Goal: Transaction & Acquisition: Purchase product/service

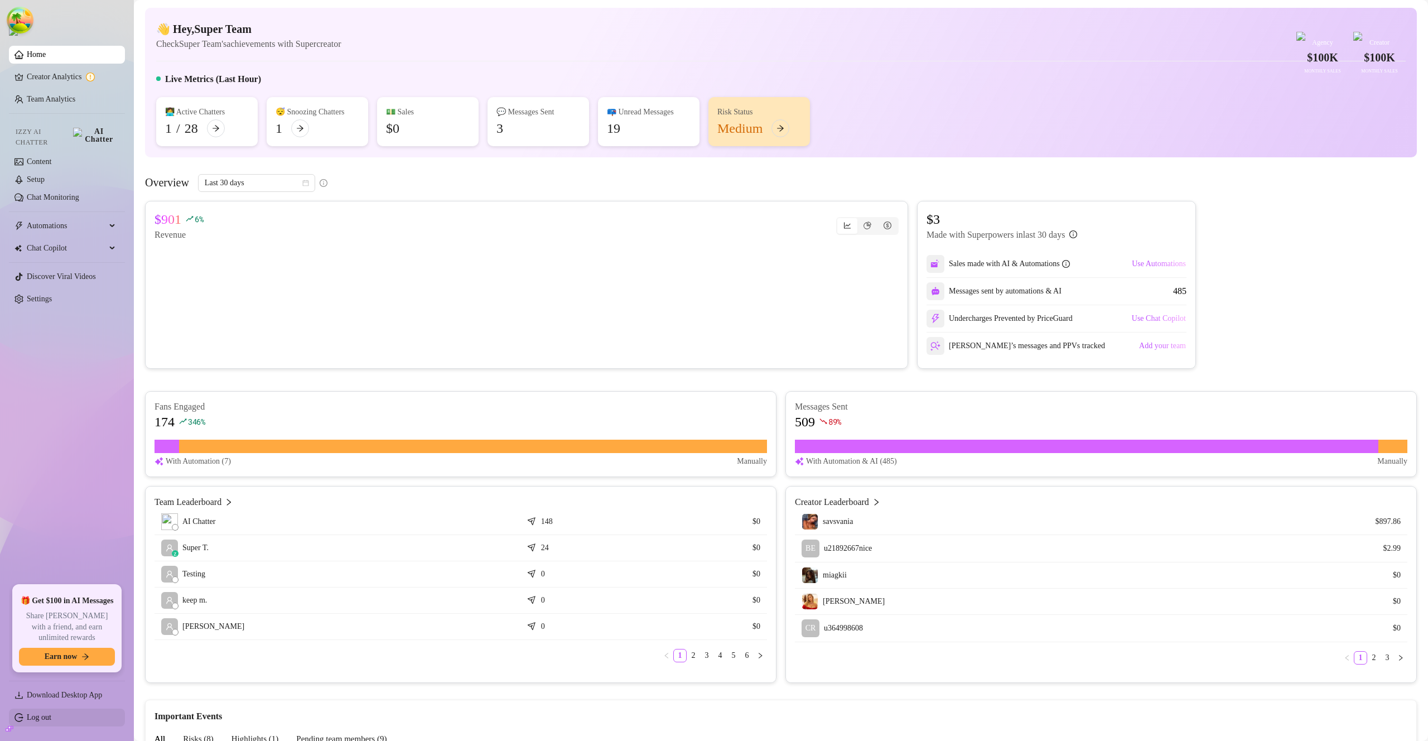
click at [51, 713] on link "Log out" at bounding box center [39, 717] width 25 height 8
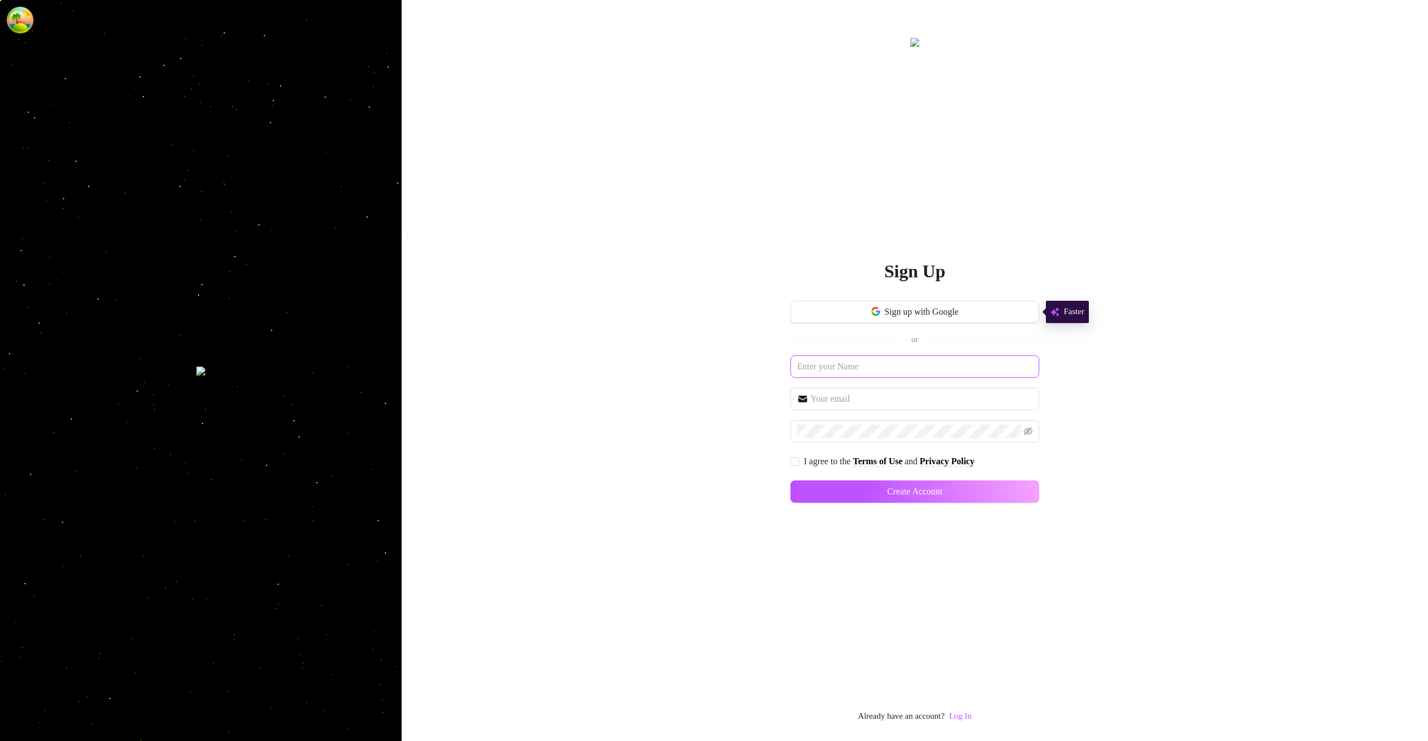
click at [863, 370] on input "text" at bounding box center [915, 366] width 249 height 22
type input "b"
type input "billing1"
paste input "billing1"
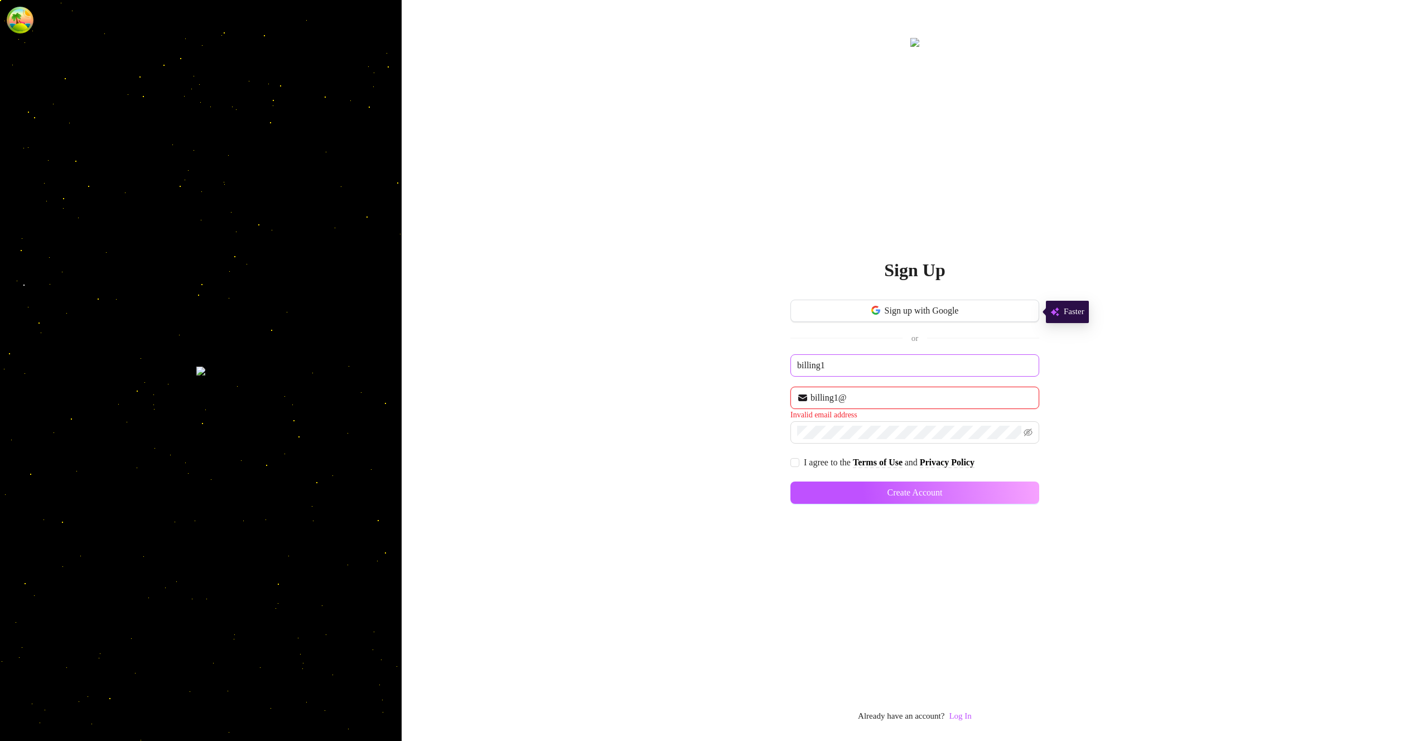
paste input "billing1"
type input "[EMAIL_ADDRESS][DOMAIN_NAME]"
click at [798, 460] on input "I agree to the Terms of Use and Privacy Policy" at bounding box center [795, 461] width 8 height 8
checkbox input "true"
click at [875, 485] on button "Create Account" at bounding box center [915, 491] width 249 height 22
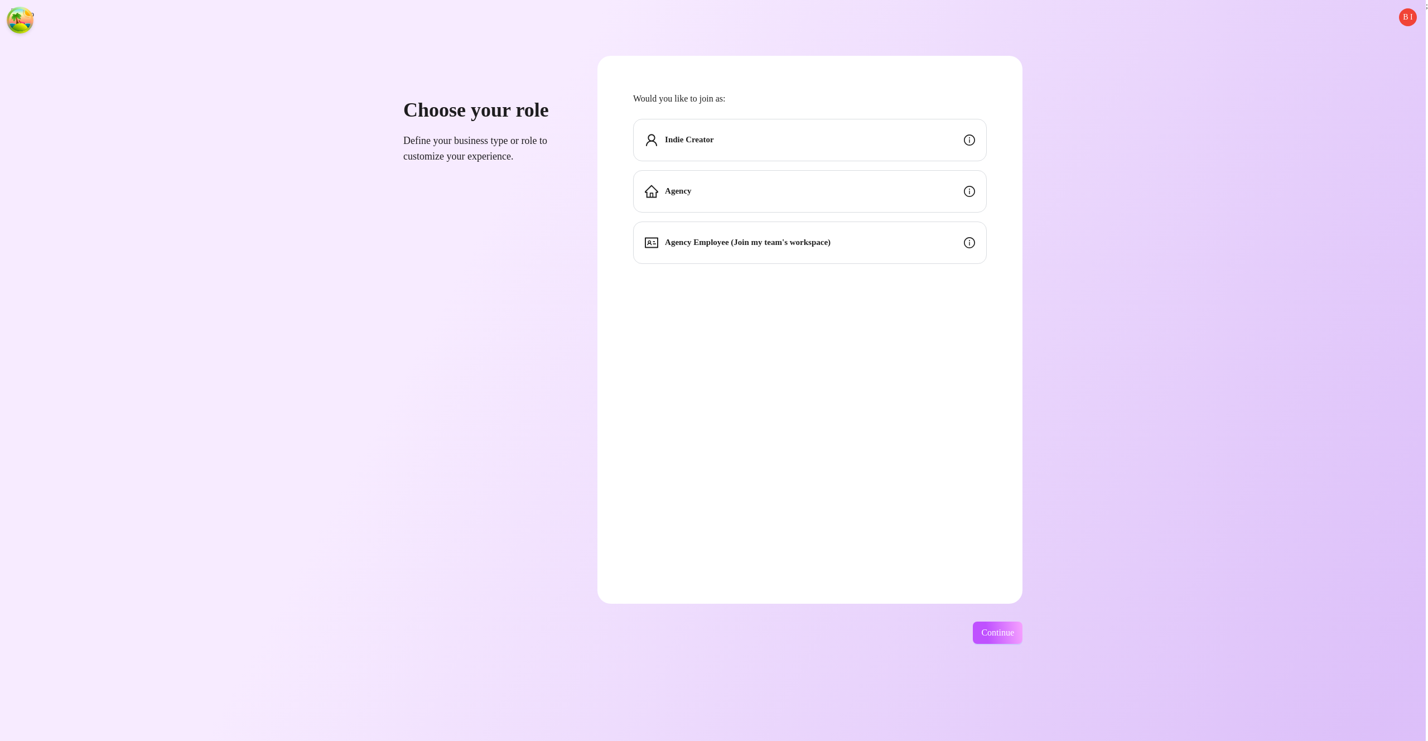
click at [880, 139] on div "Indie Creator" at bounding box center [810, 140] width 354 height 42
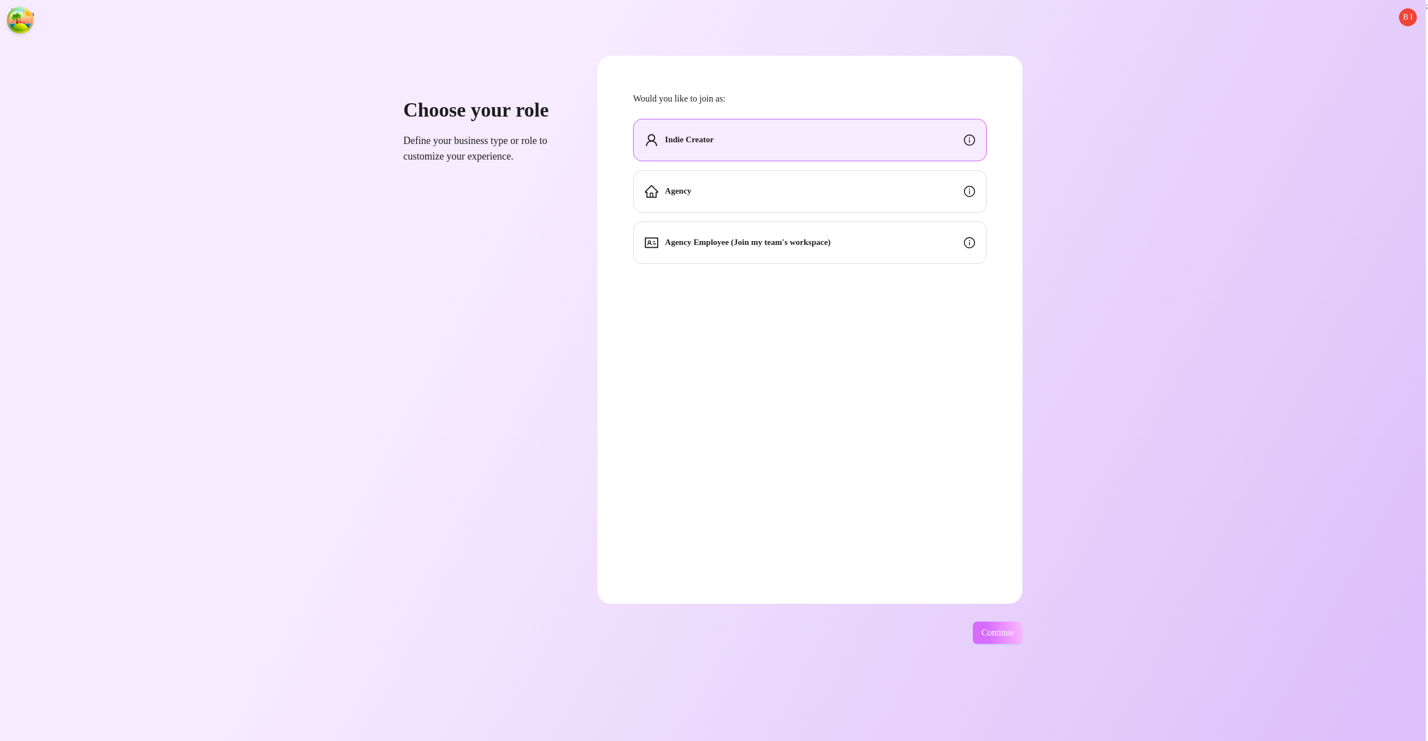
click at [1014, 634] on span "Continue" at bounding box center [997, 633] width 33 height 10
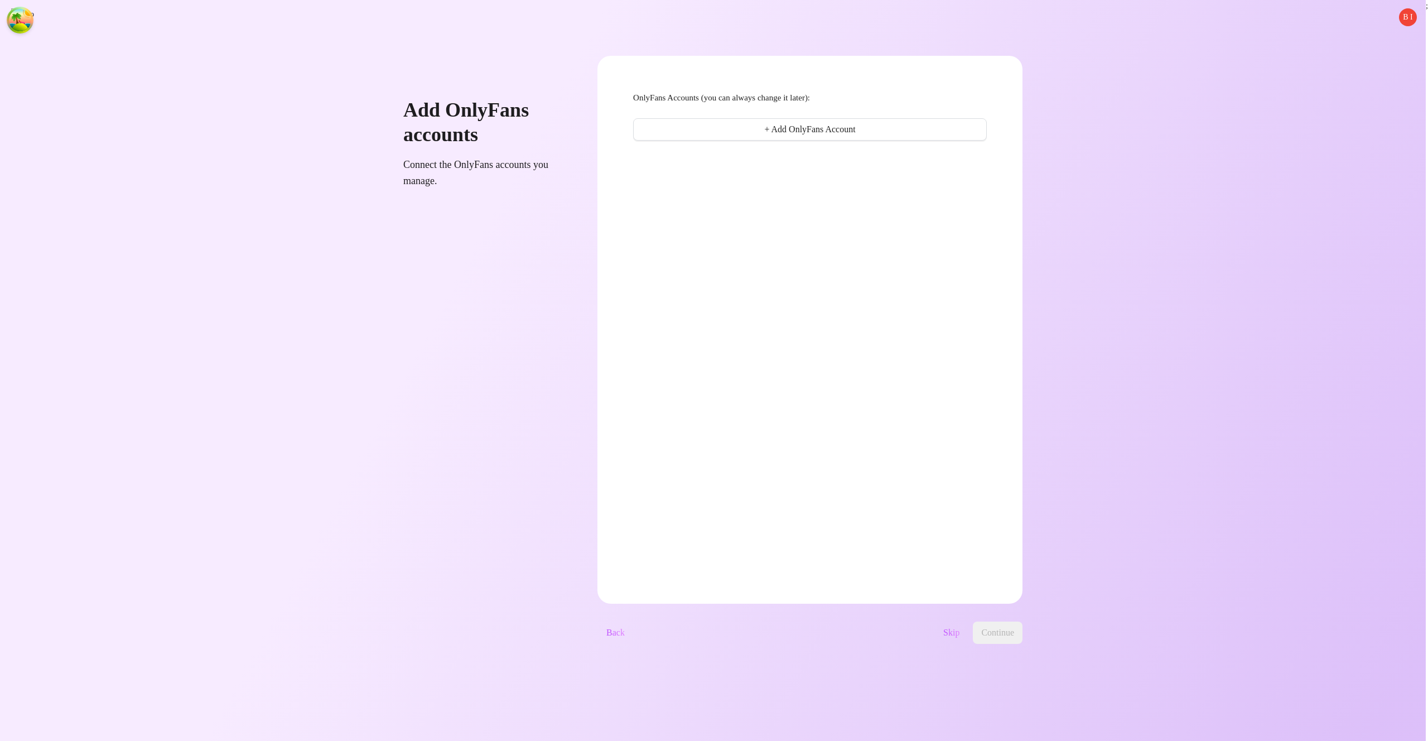
click at [960, 637] on span "Skip" at bounding box center [951, 633] width 16 height 10
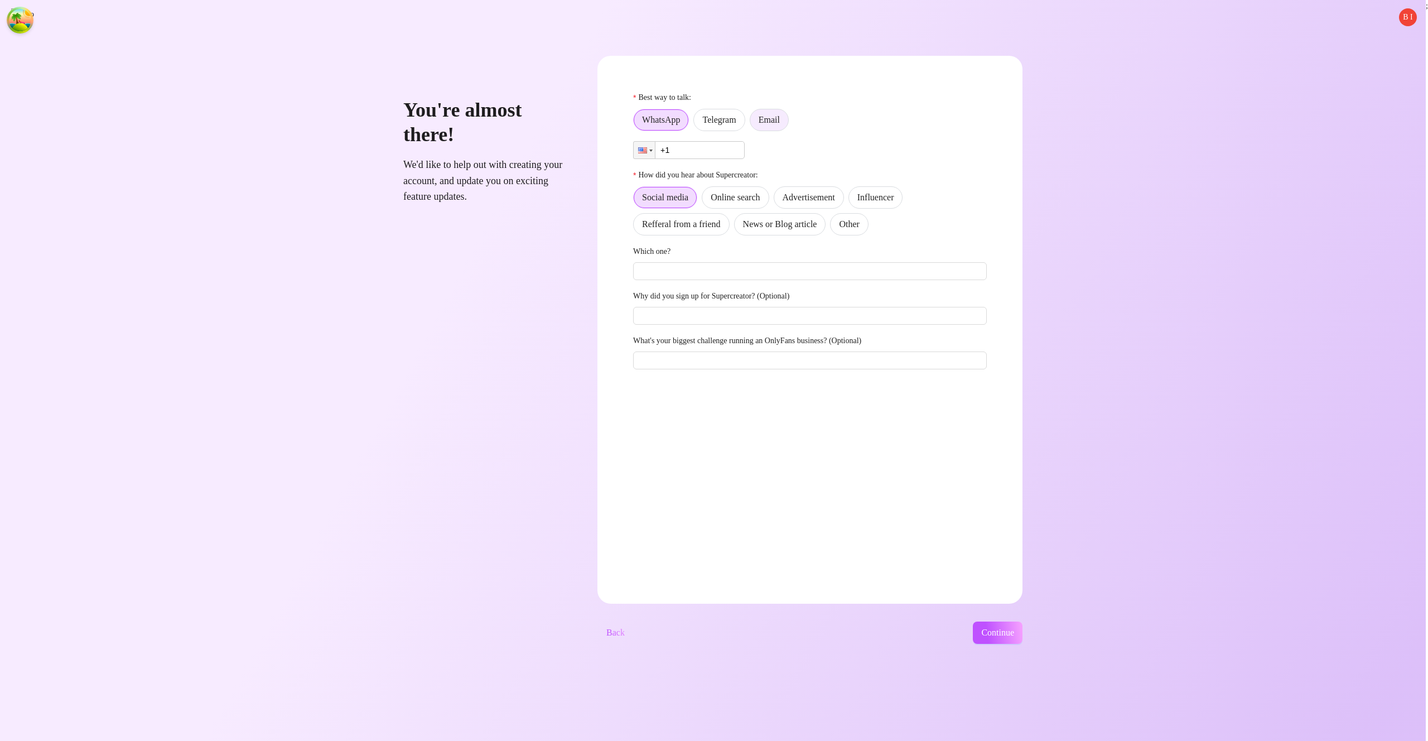
click at [780, 117] on span "Email" at bounding box center [769, 119] width 21 height 9
click at [753, 123] on input "Email" at bounding box center [753, 123] width 0 height 0
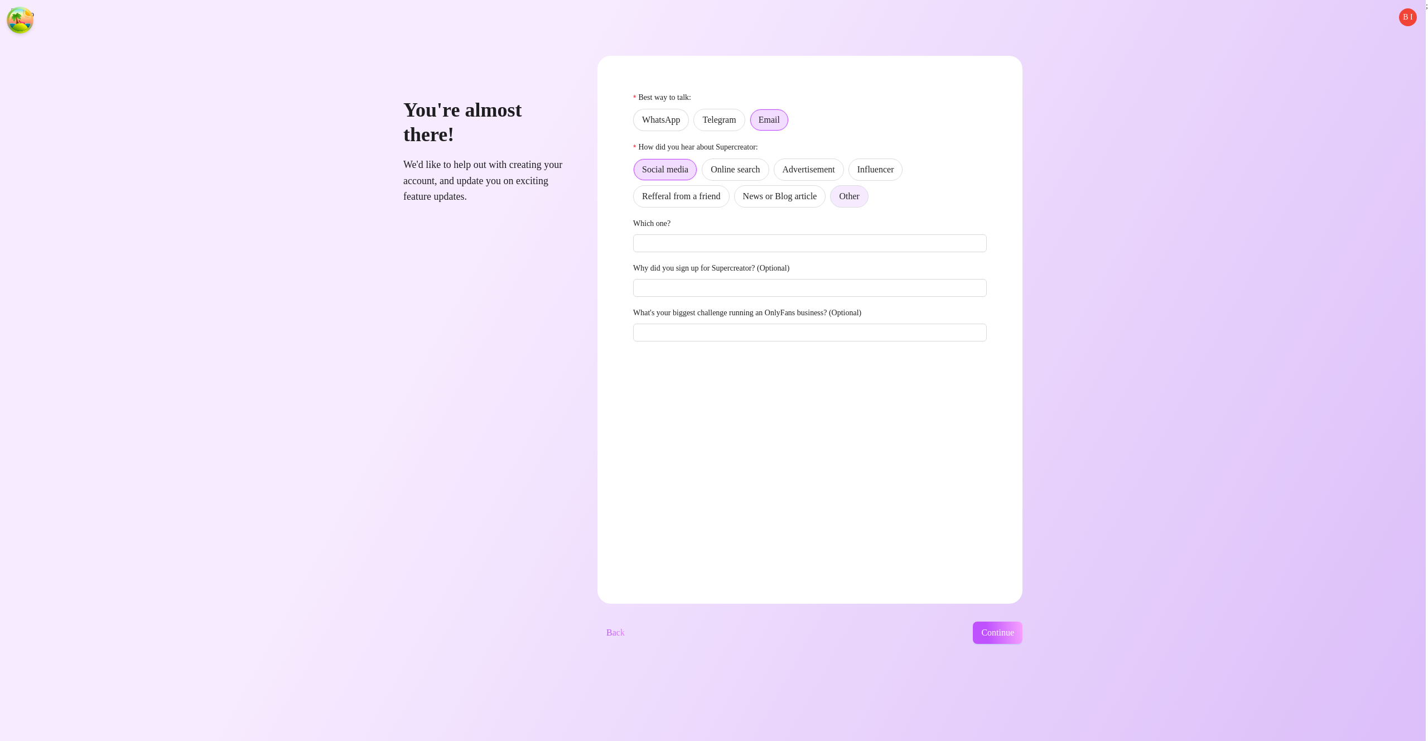
click at [859, 196] on span "Other" at bounding box center [849, 195] width 20 height 9
click at [833, 199] on input "Other" at bounding box center [833, 199] width 0 height 0
click at [1023, 642] on button "Continue" at bounding box center [998, 632] width 50 height 22
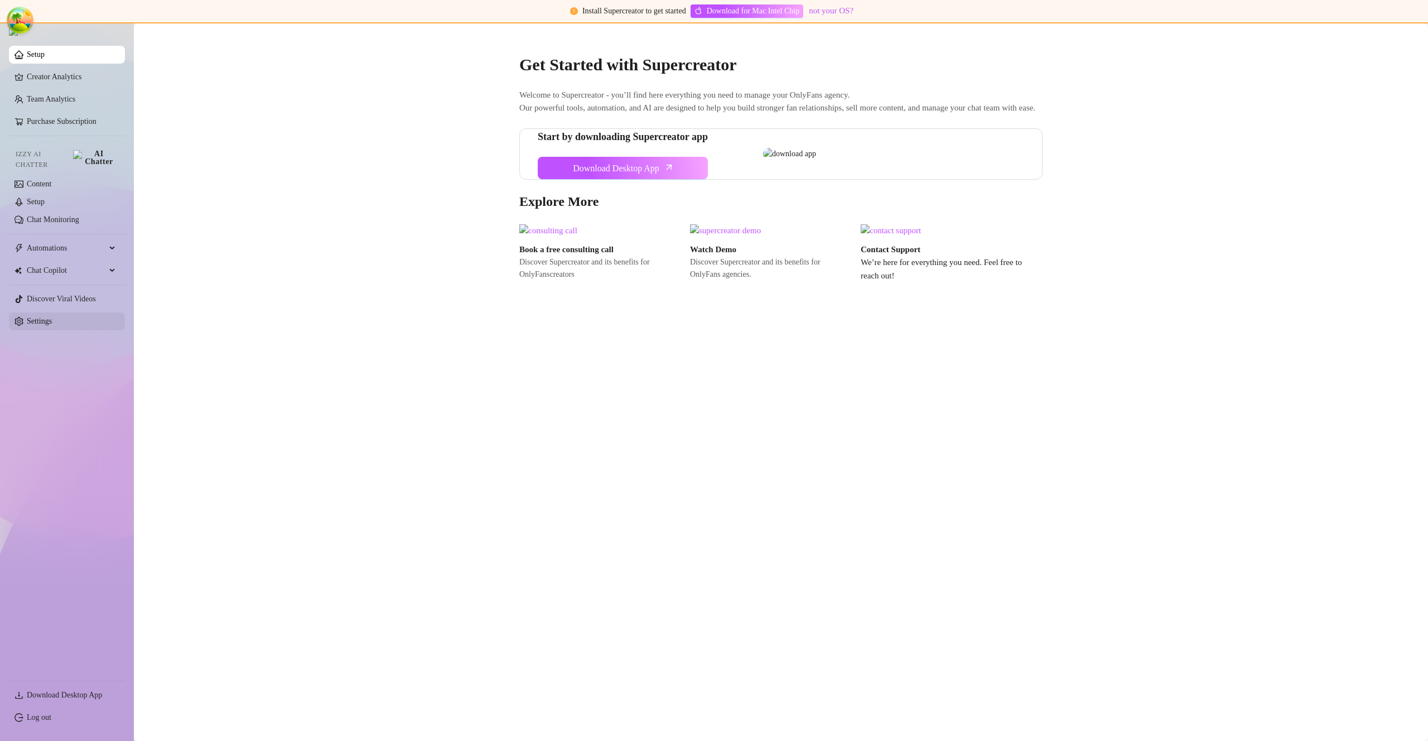
click at [52, 317] on link "Settings" at bounding box center [39, 321] width 25 height 8
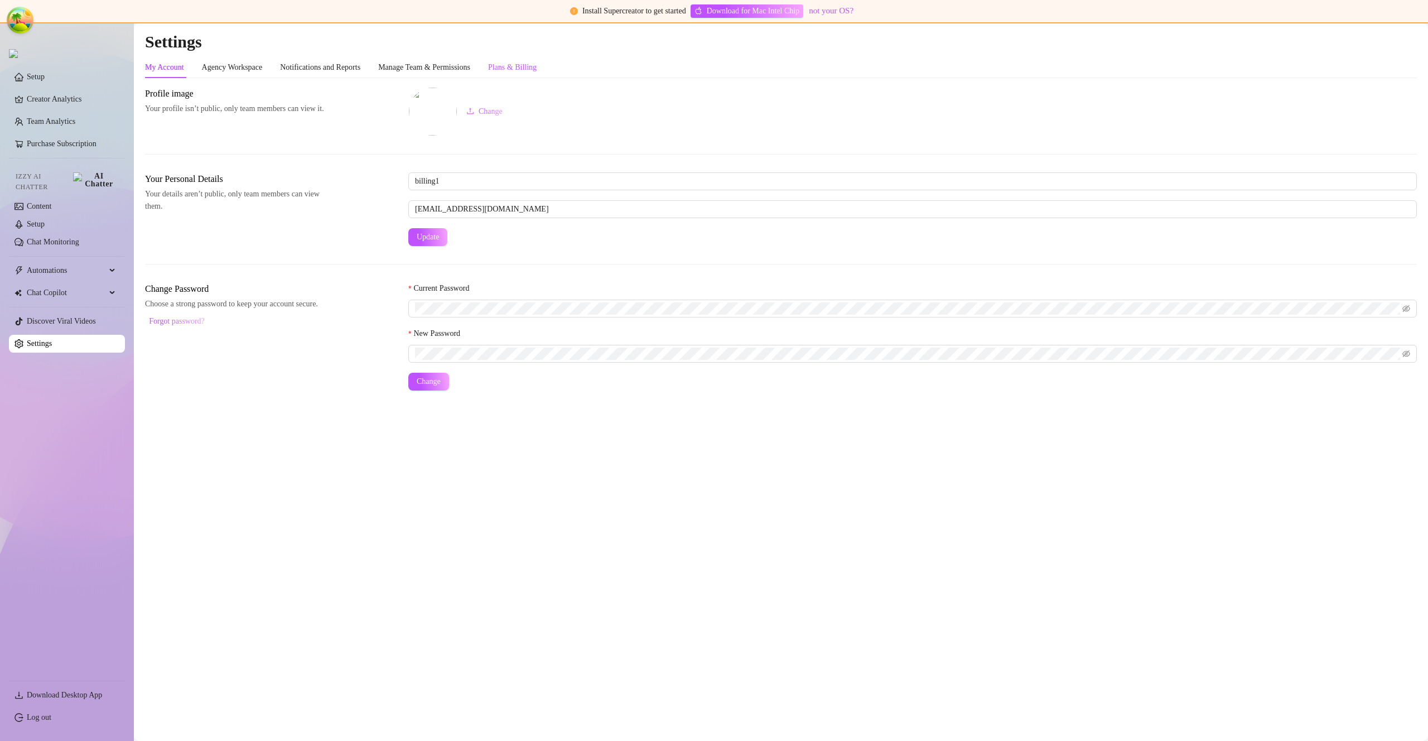
click at [531, 69] on div "Plans & Billing" at bounding box center [512, 67] width 49 height 12
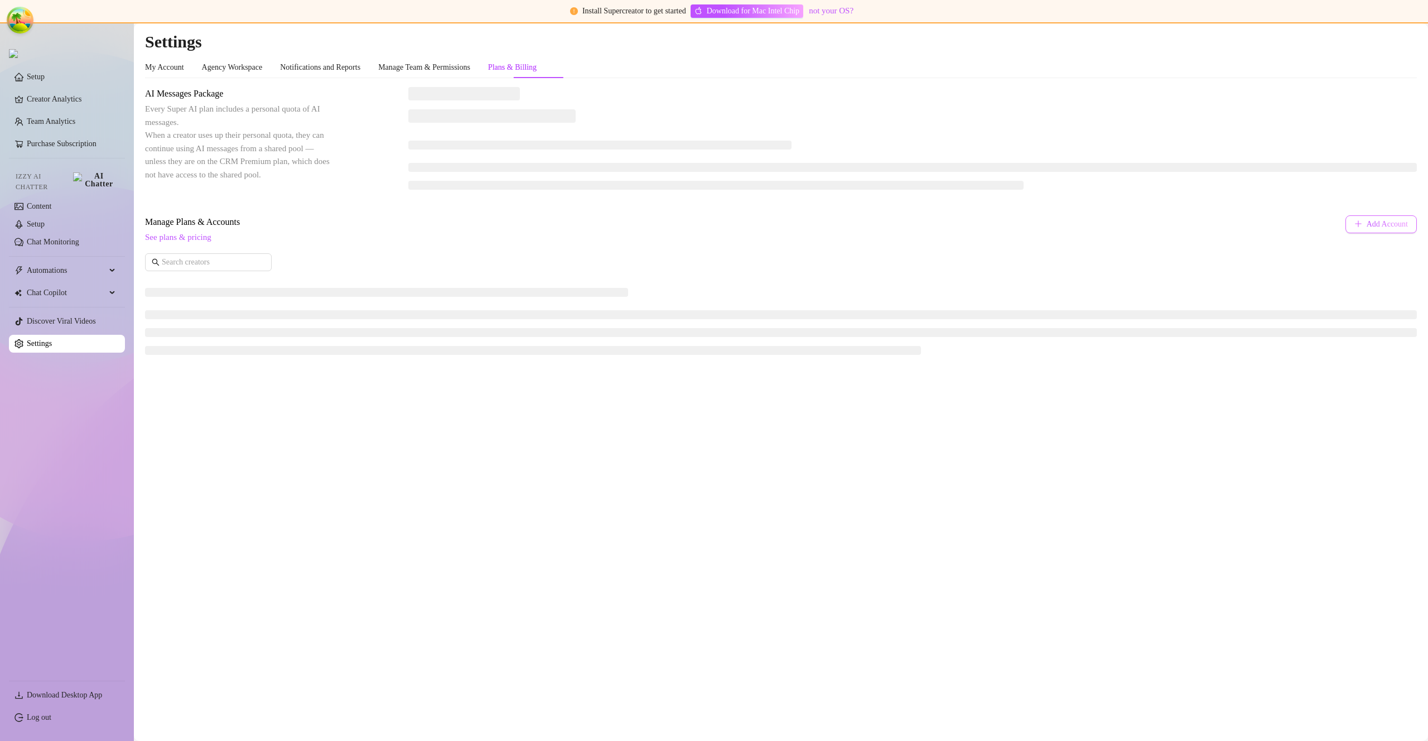
click at [1368, 222] on span "Add Account" at bounding box center [1387, 224] width 41 height 9
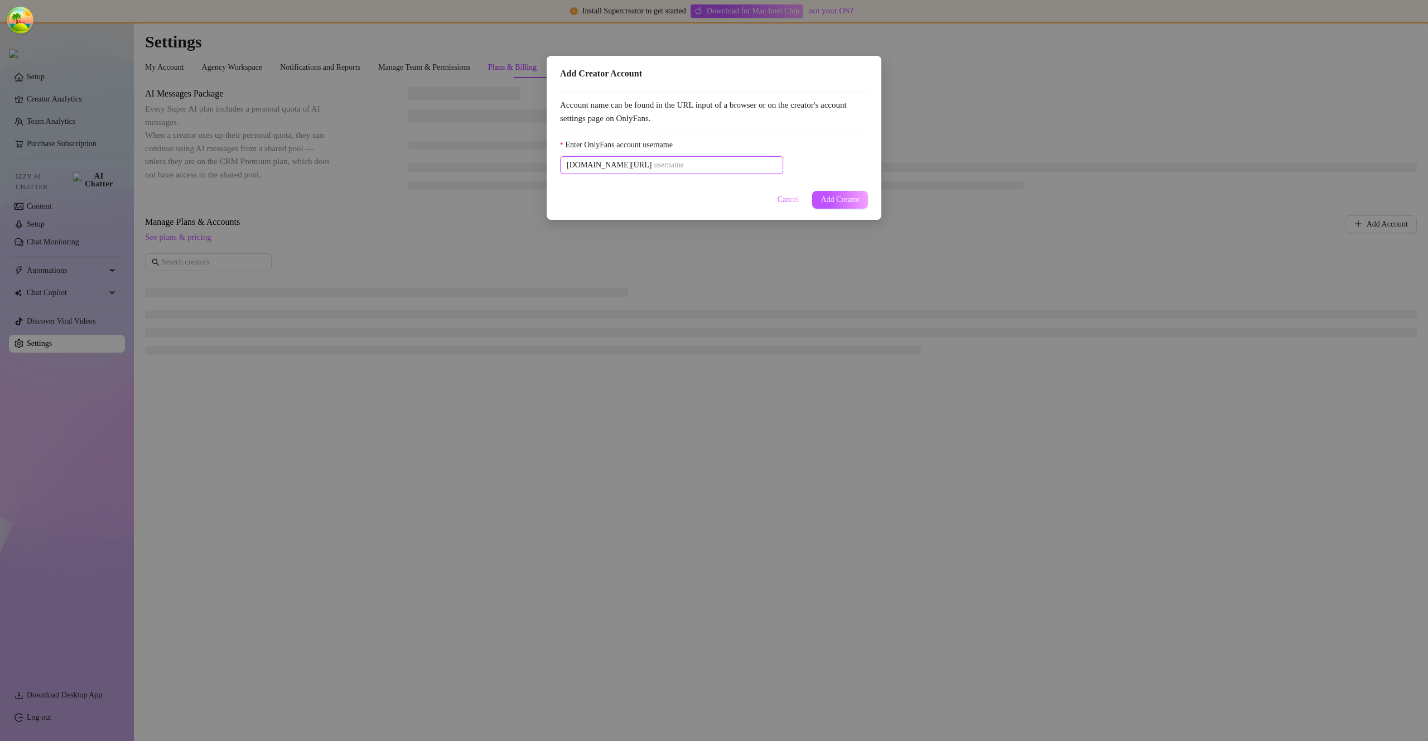
paste input "u21892667nice"
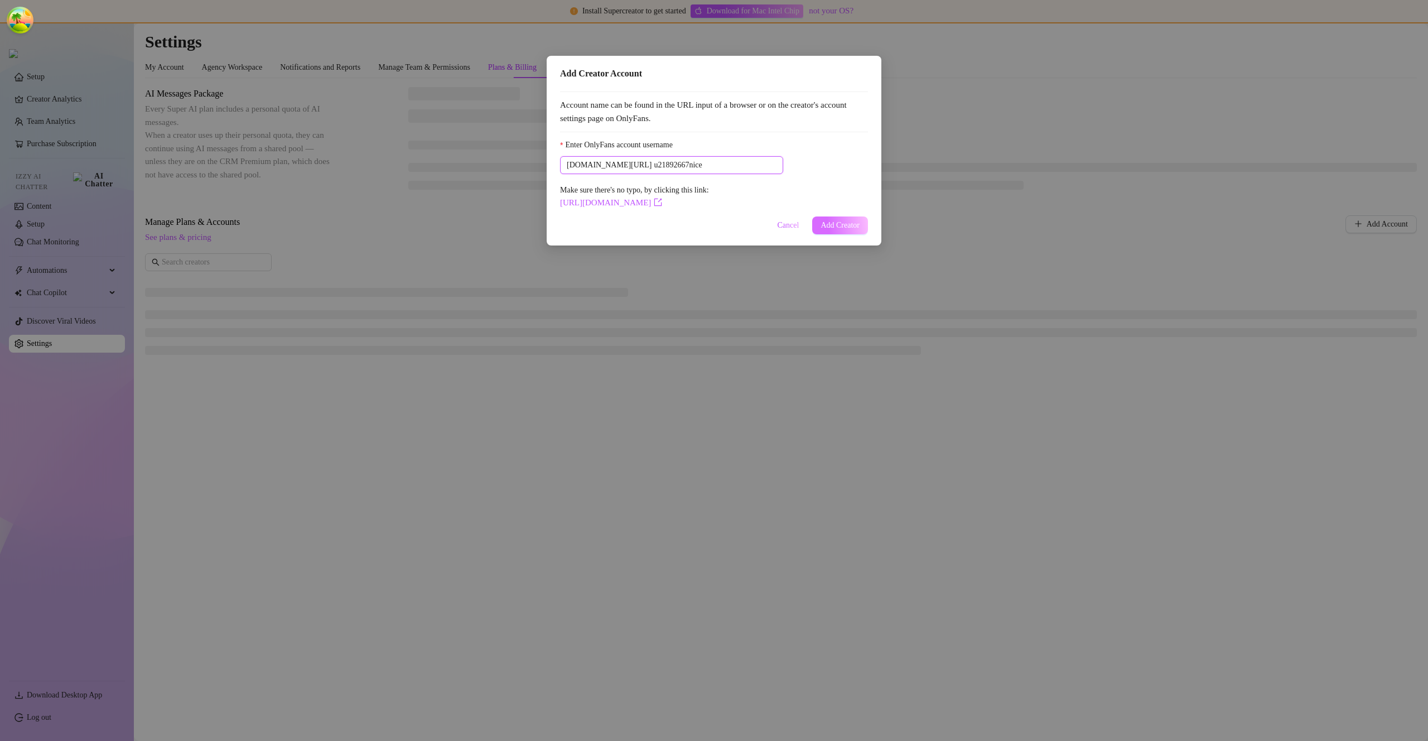
type input "u21892667nice"
drag, startPoint x: 843, startPoint y: 226, endPoint x: 809, endPoint y: 226, distance: 34.0
click at [844, 226] on span "Add Creator" at bounding box center [840, 225] width 39 height 9
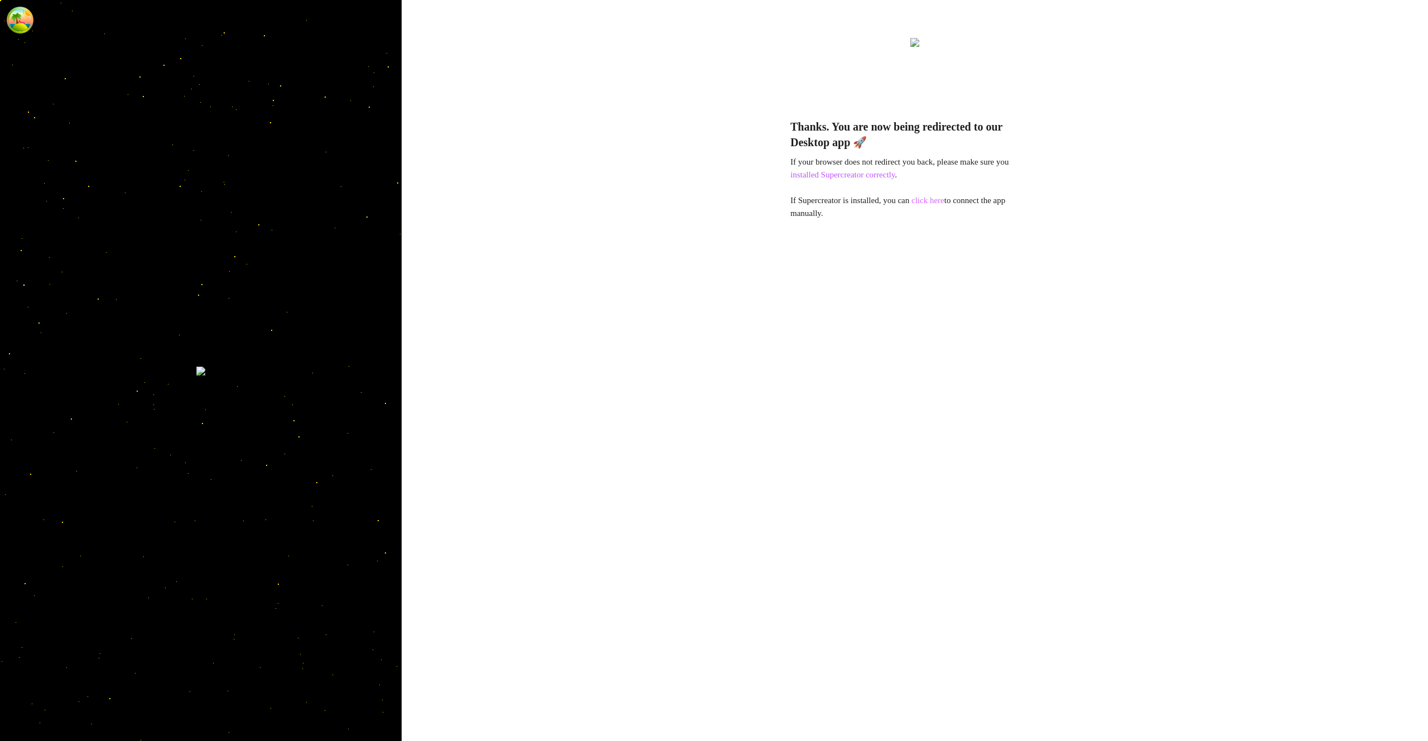
click at [934, 200] on link "click here" at bounding box center [928, 200] width 33 height 9
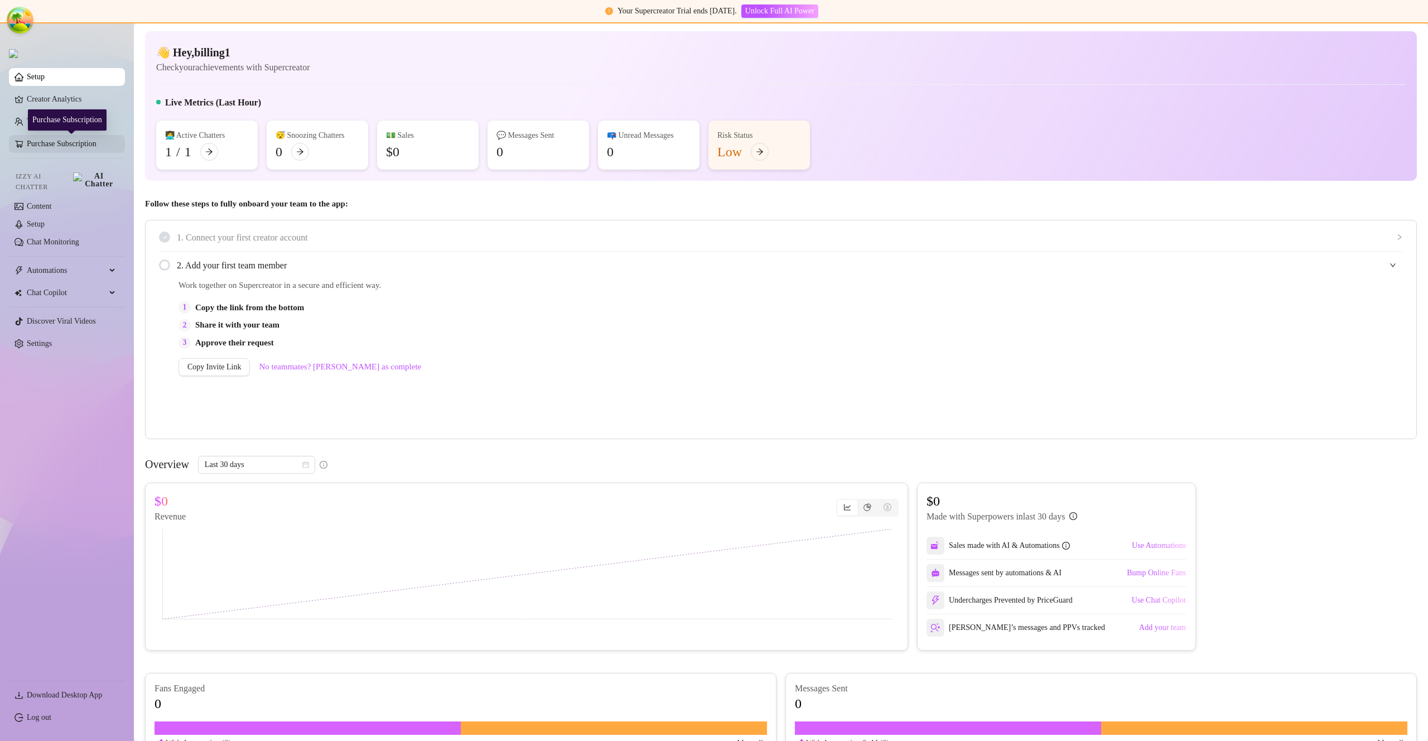
click at [91, 144] on link "Purchase Subscription" at bounding box center [71, 144] width 89 height 18
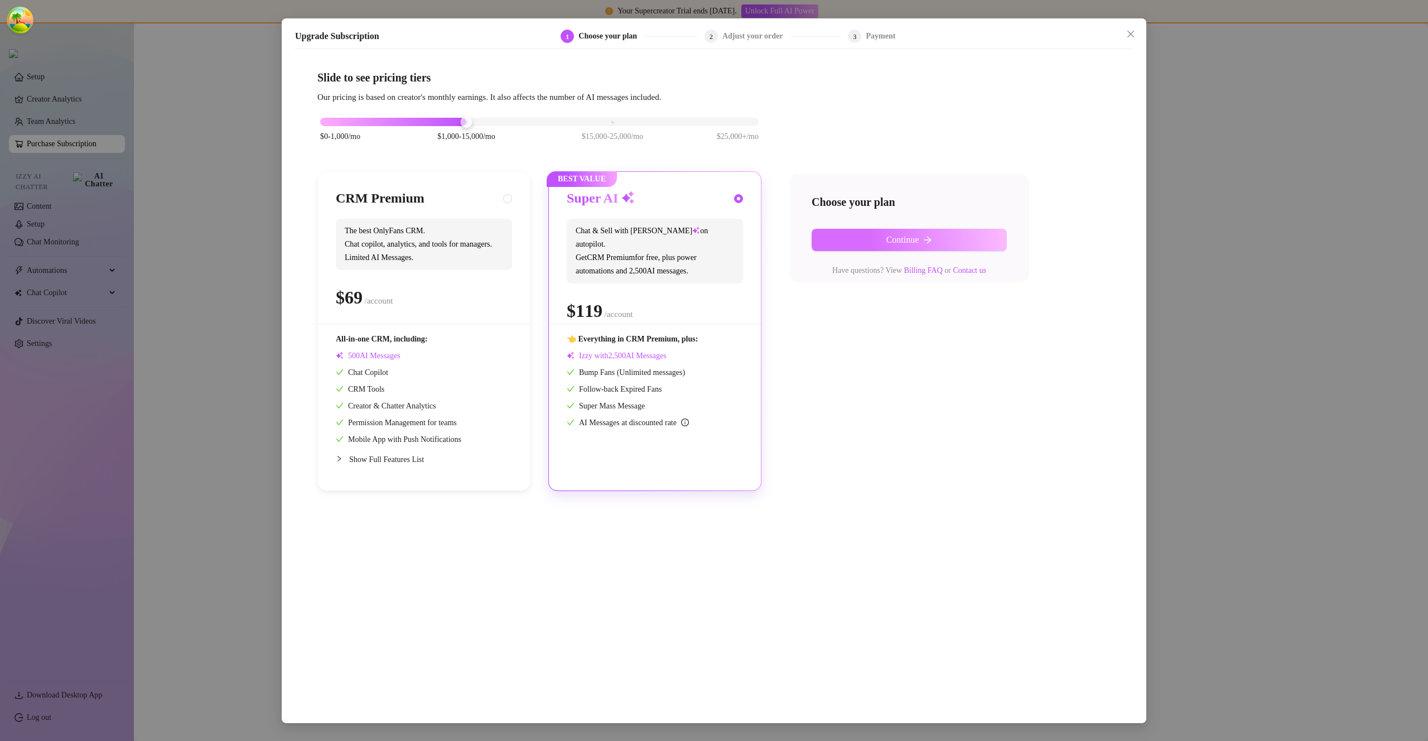
click at [902, 231] on button "Continue" at bounding box center [909, 240] width 195 height 22
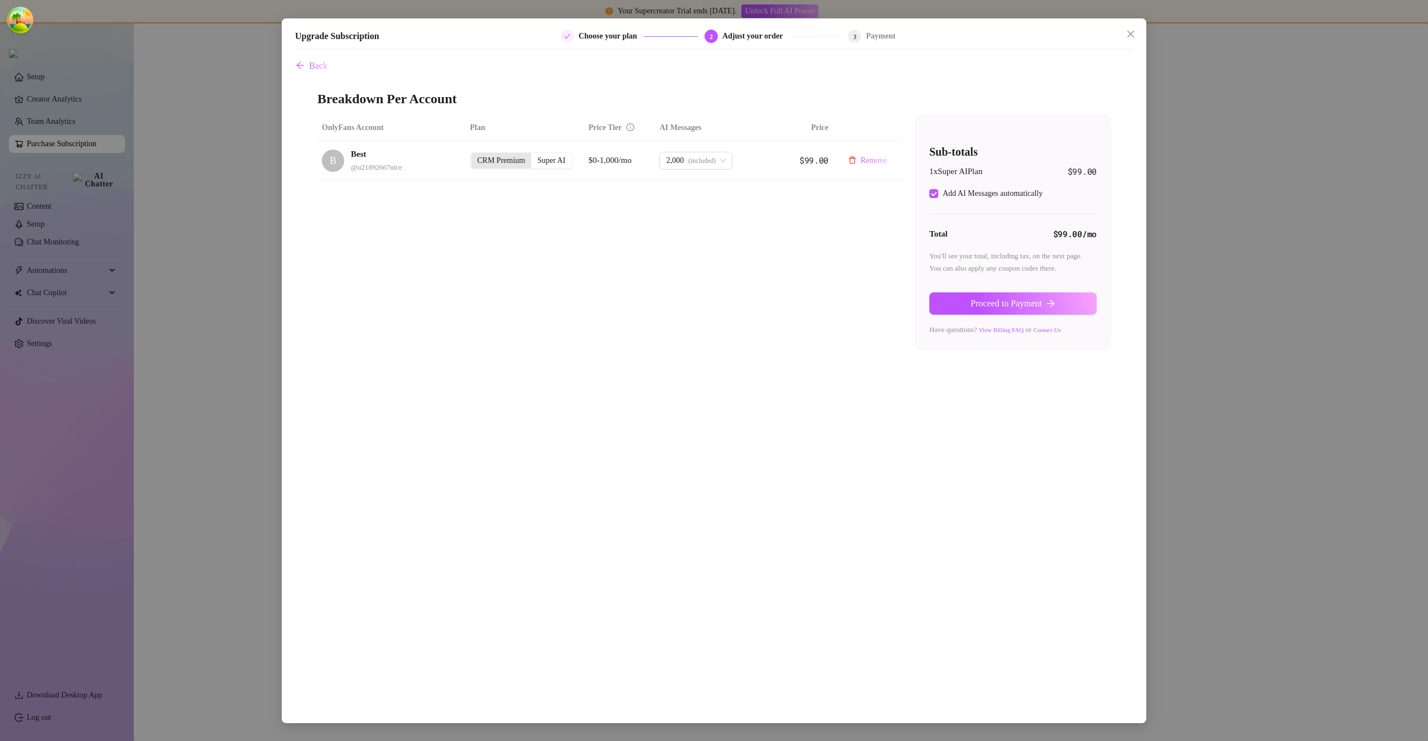
click at [507, 161] on div "CRM Premium" at bounding box center [501, 161] width 60 height 16
click at [474, 155] on input "CRM Premium" at bounding box center [474, 155] width 0 height 0
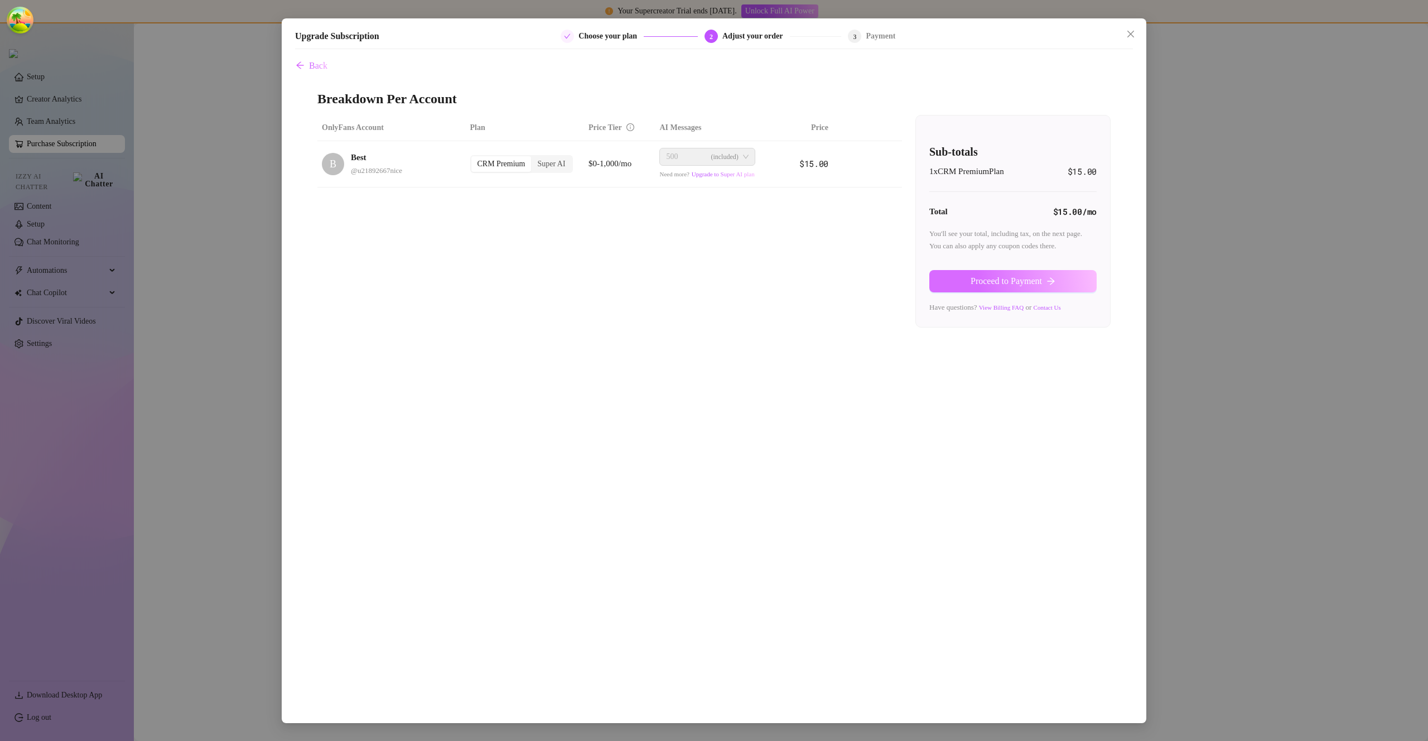
click at [996, 276] on button "Proceed to Payment" at bounding box center [1012, 281] width 167 height 22
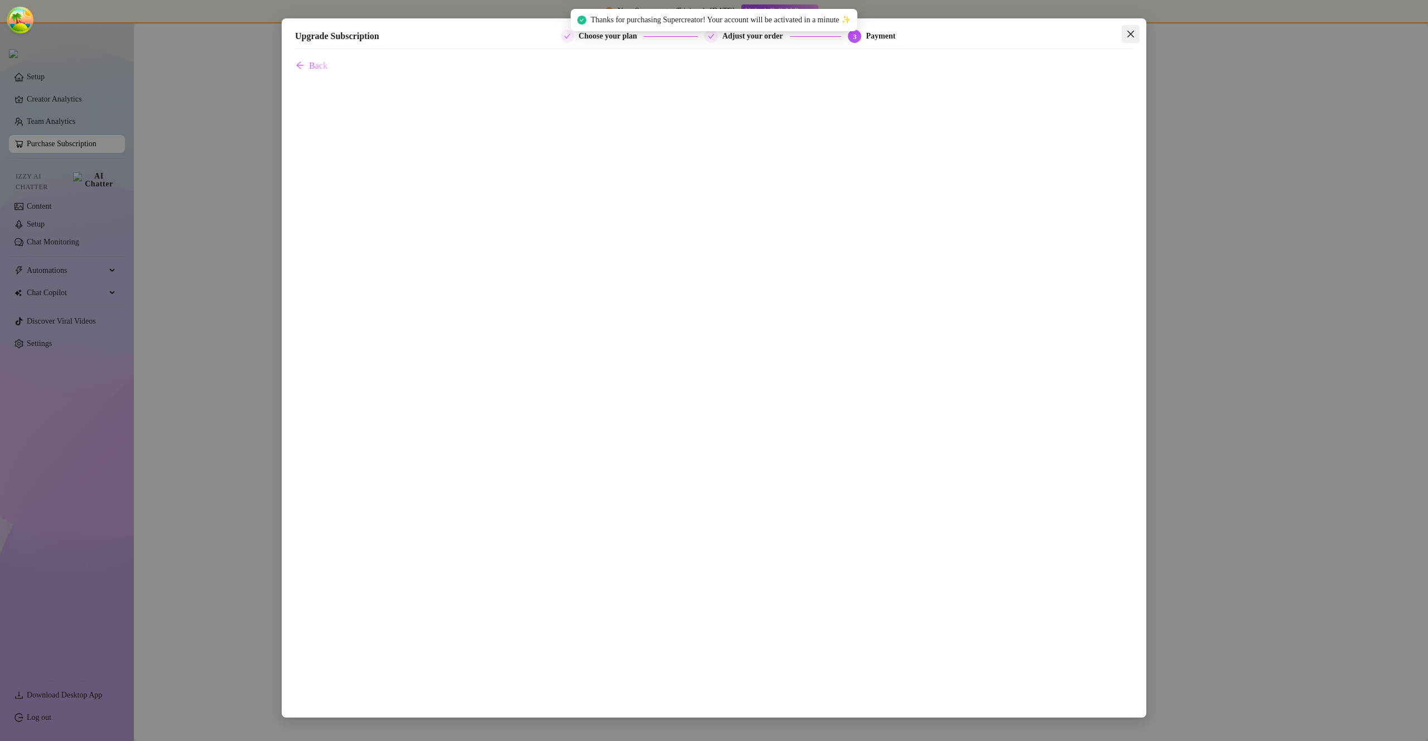
click at [1128, 37] on icon "close" at bounding box center [1130, 34] width 9 height 9
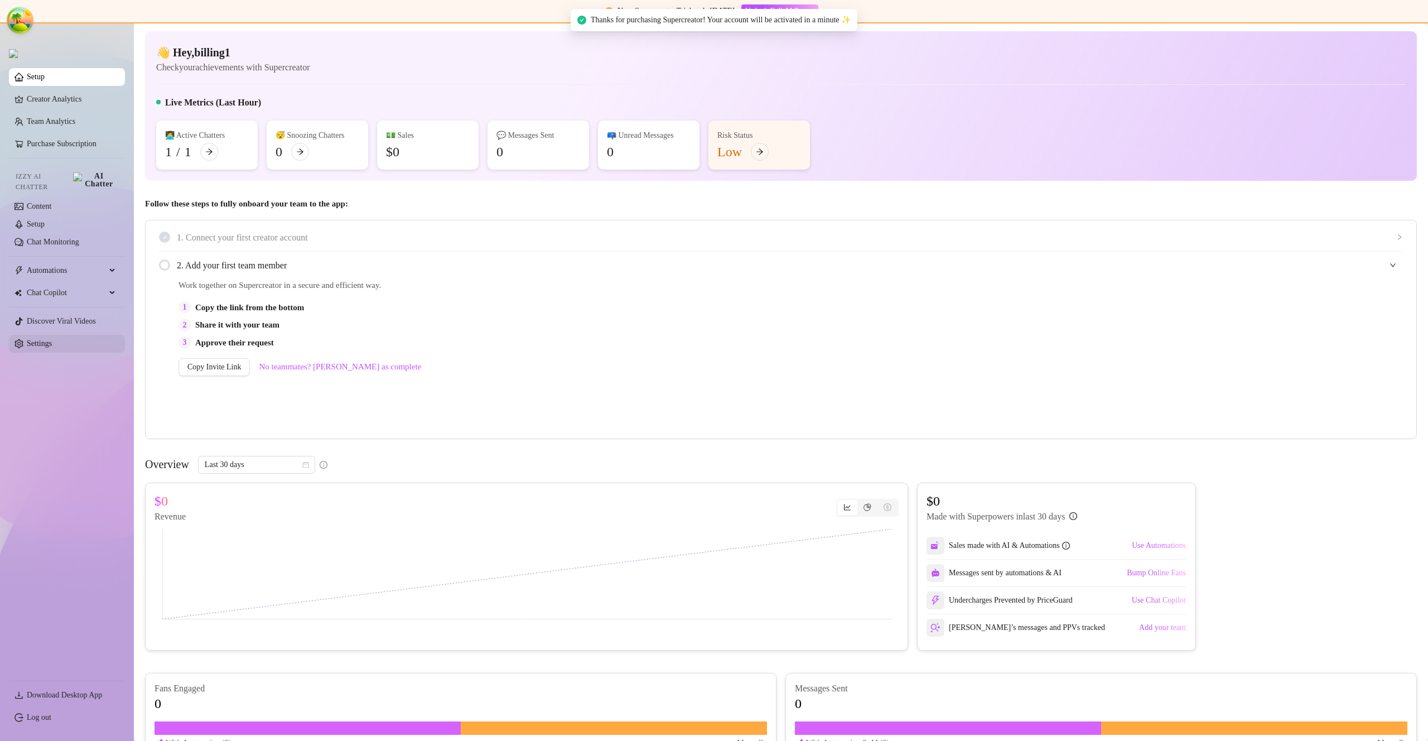
click at [52, 339] on link "Settings" at bounding box center [39, 343] width 25 height 8
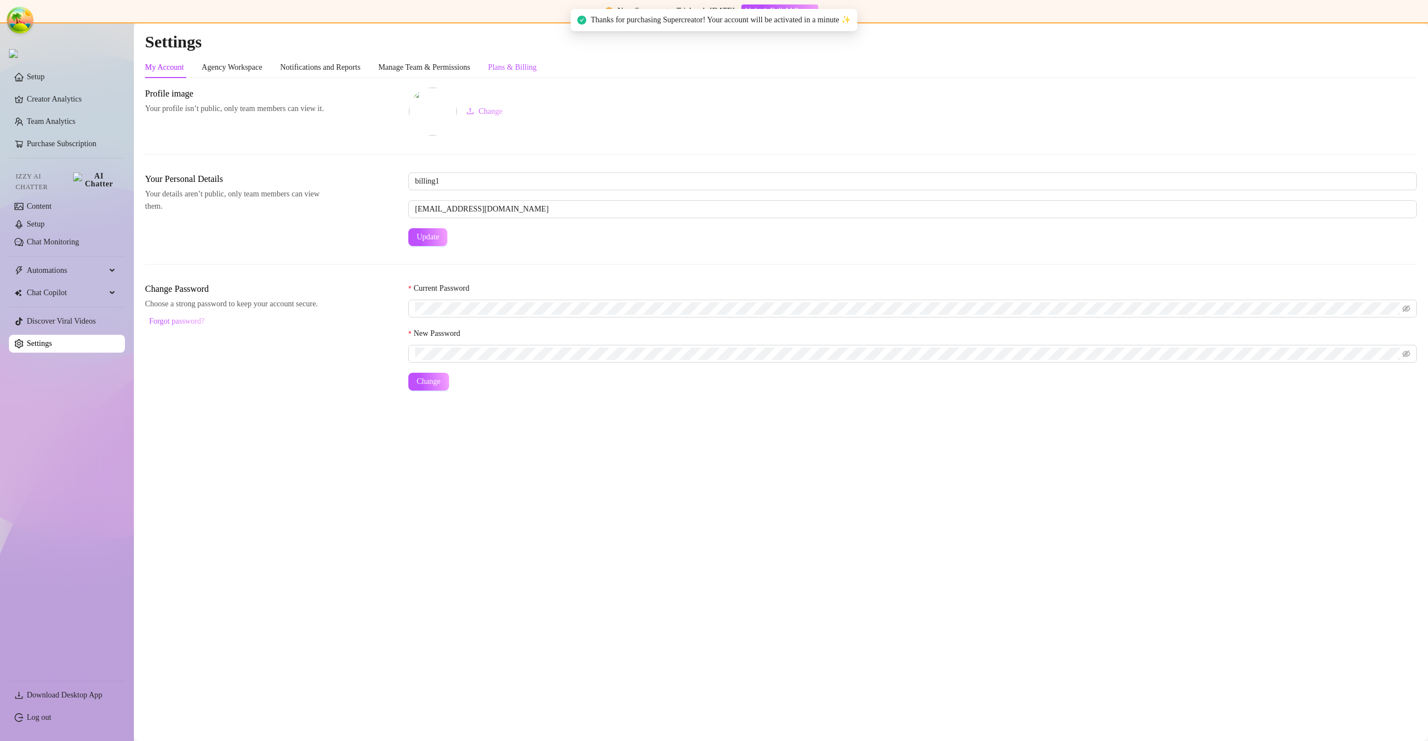
click at [526, 73] on div "Plans & Billing" at bounding box center [512, 67] width 49 height 12
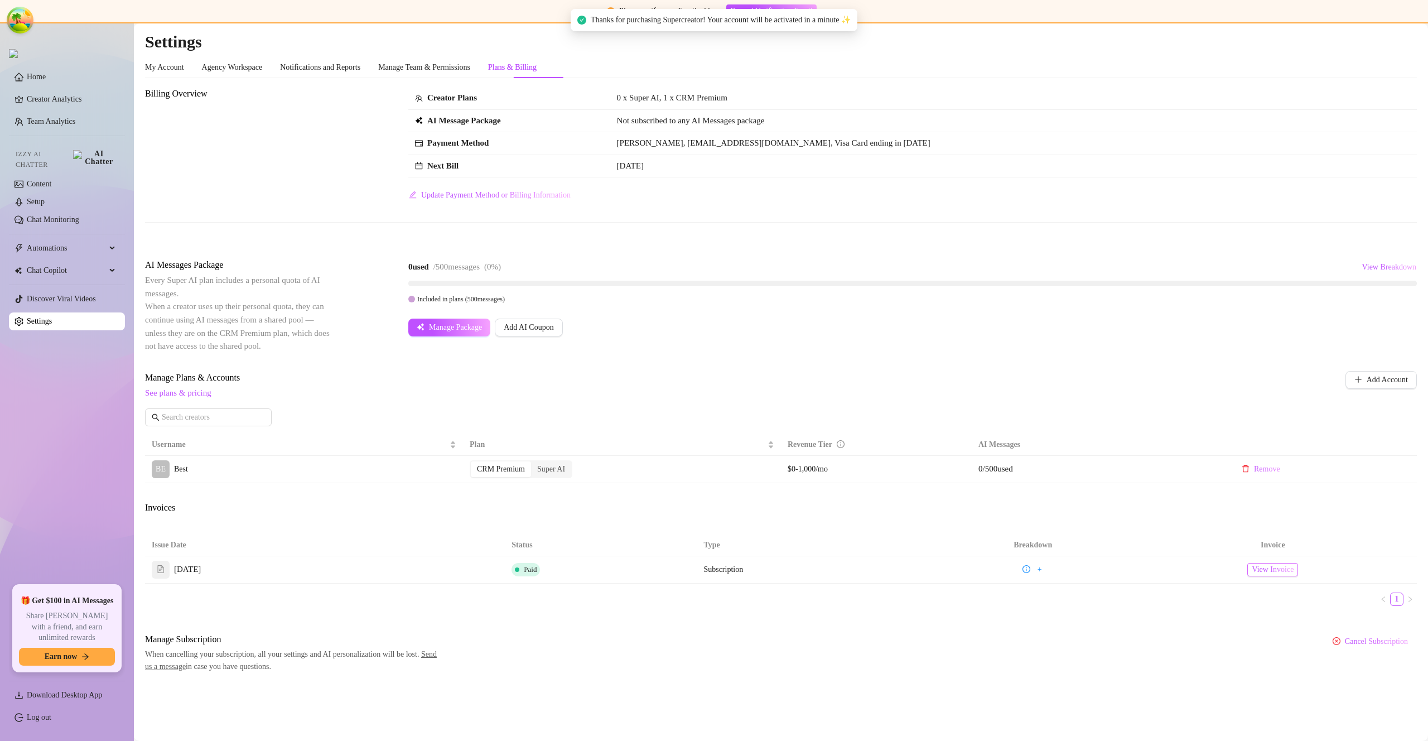
click at [1250, 570] on link "View Invoice" at bounding box center [1272, 569] width 51 height 13
click at [462, 324] on span "Manage Package" at bounding box center [455, 327] width 53 height 9
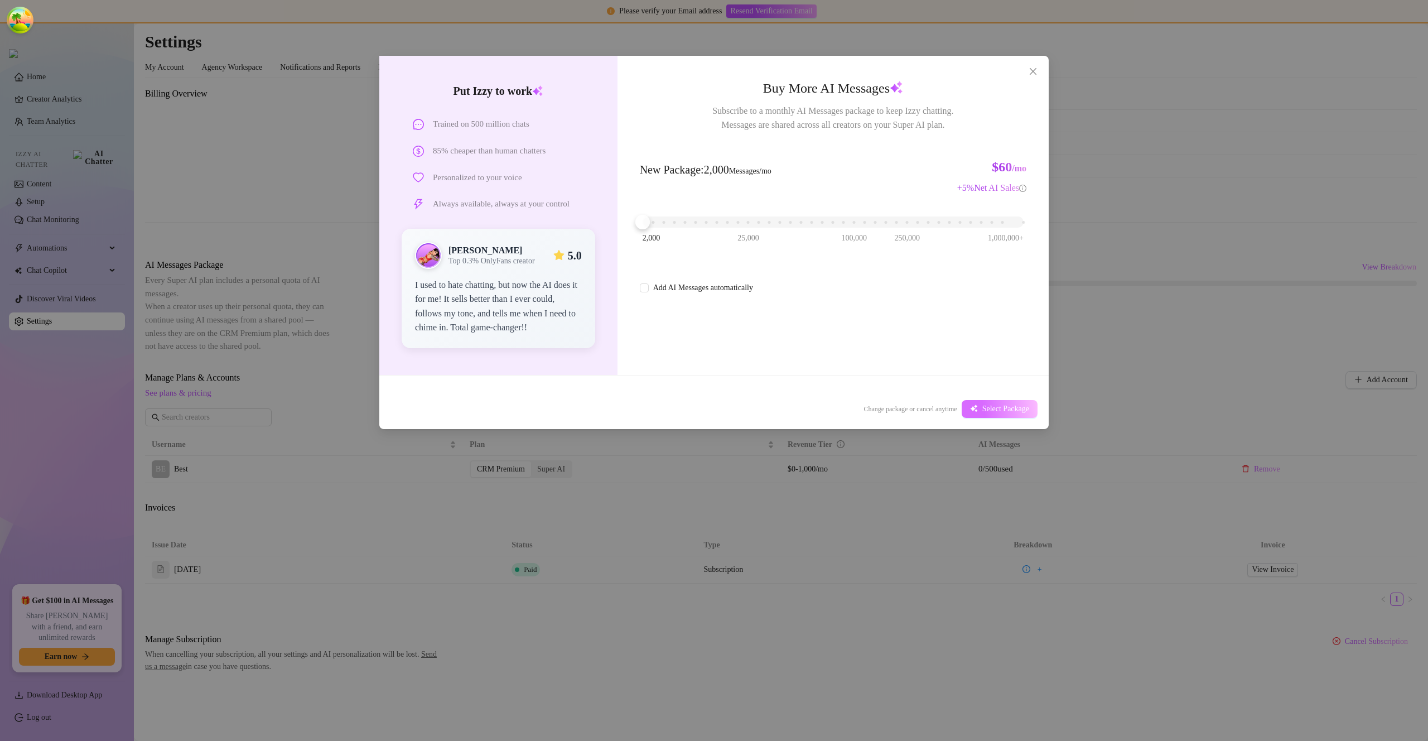
click at [987, 409] on span "Select Package" at bounding box center [1005, 408] width 47 height 9
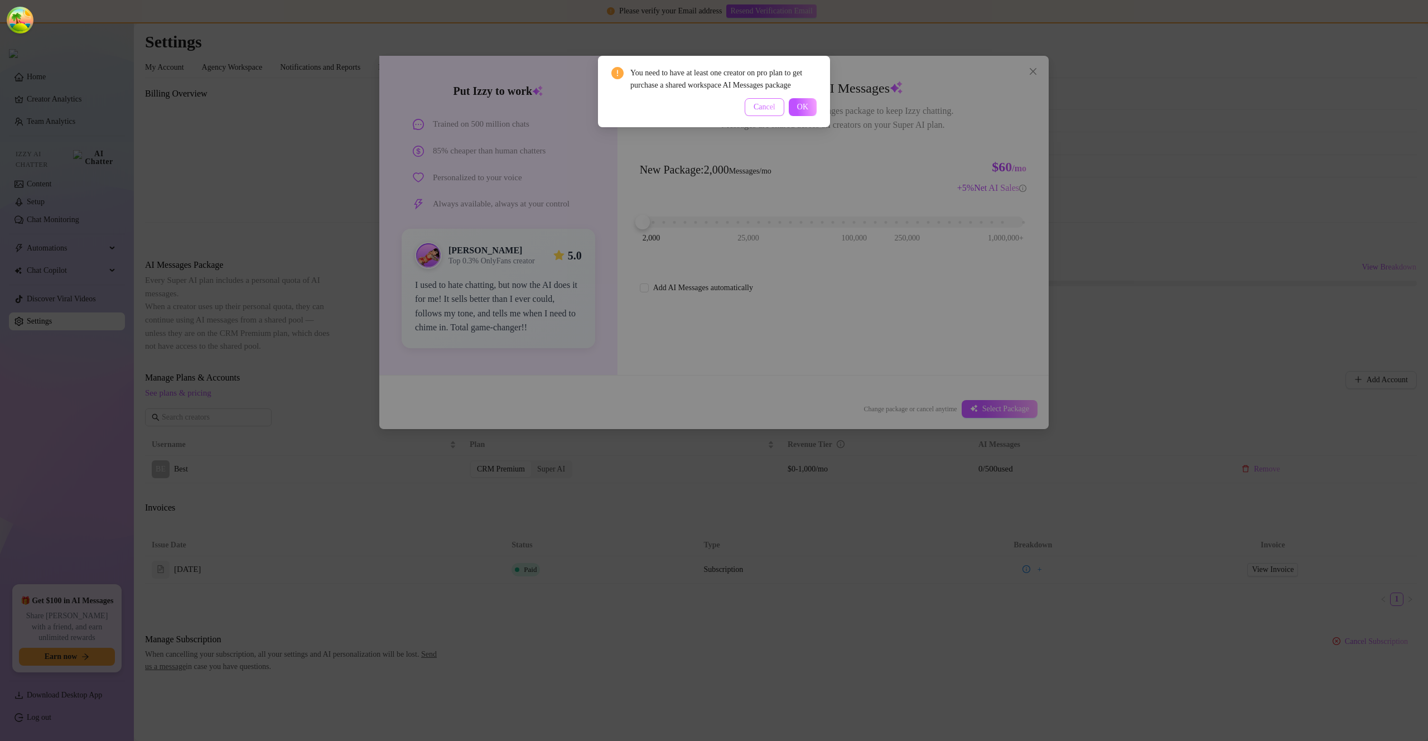
click at [767, 112] on span "Cancel" at bounding box center [765, 107] width 22 height 9
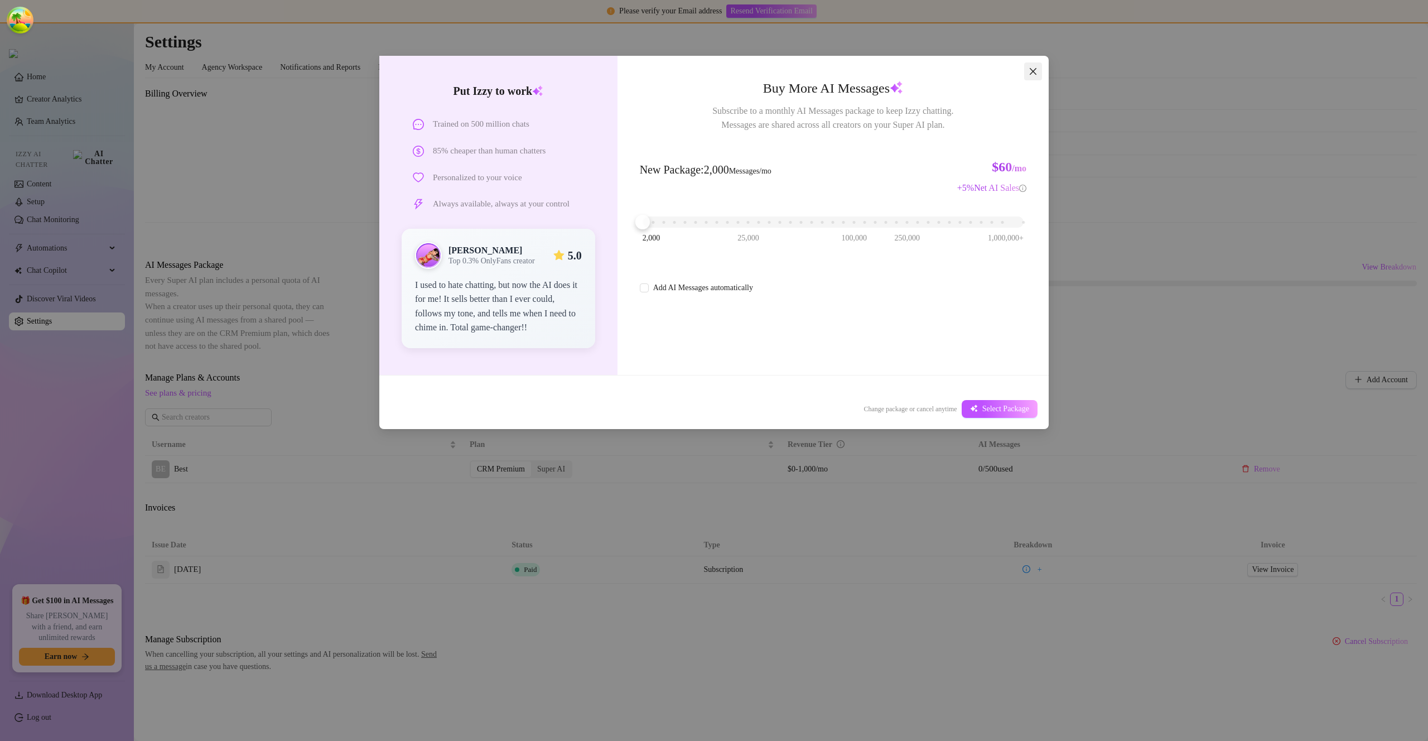
click at [1041, 69] on span "Close" at bounding box center [1033, 71] width 18 height 9
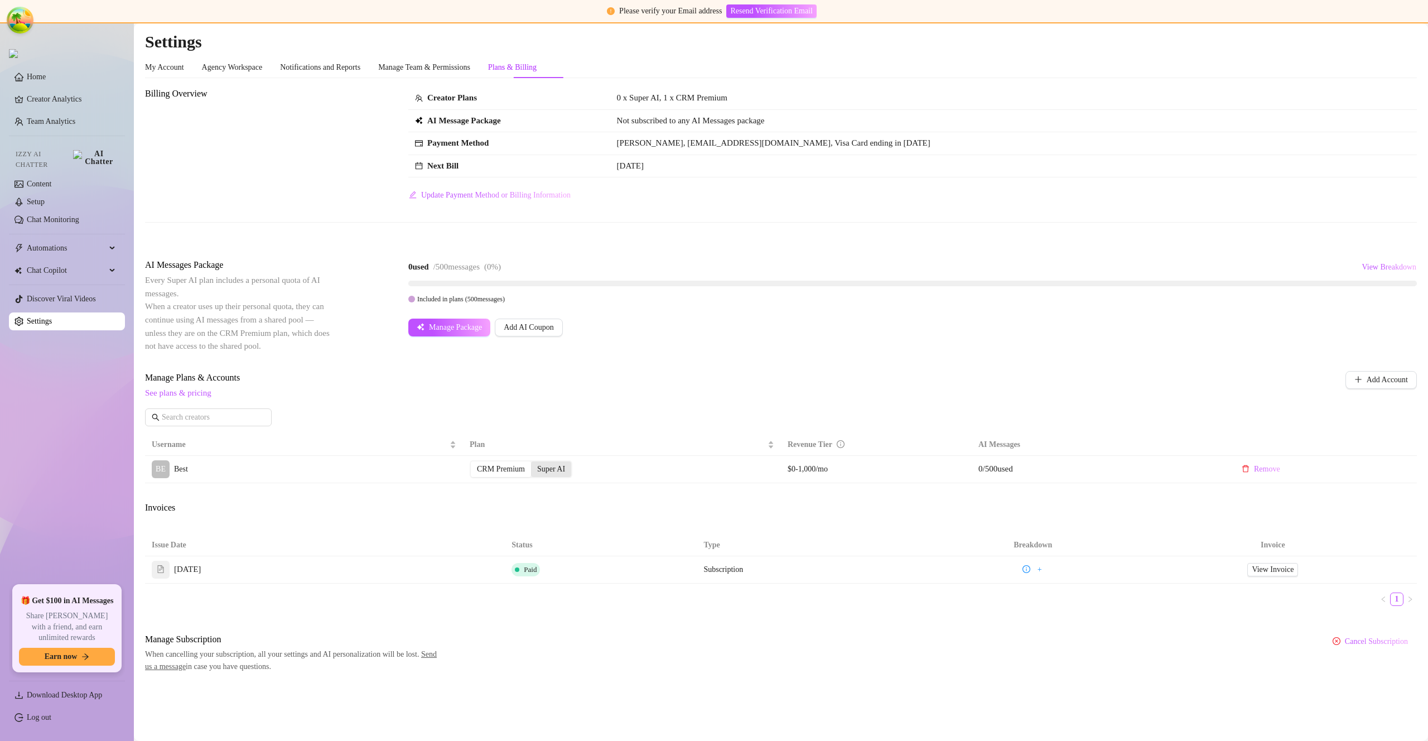
click at [563, 470] on div "Super AI" at bounding box center [551, 469] width 40 height 16
click at [534, 463] on input "Super AI" at bounding box center [534, 463] width 0 height 0
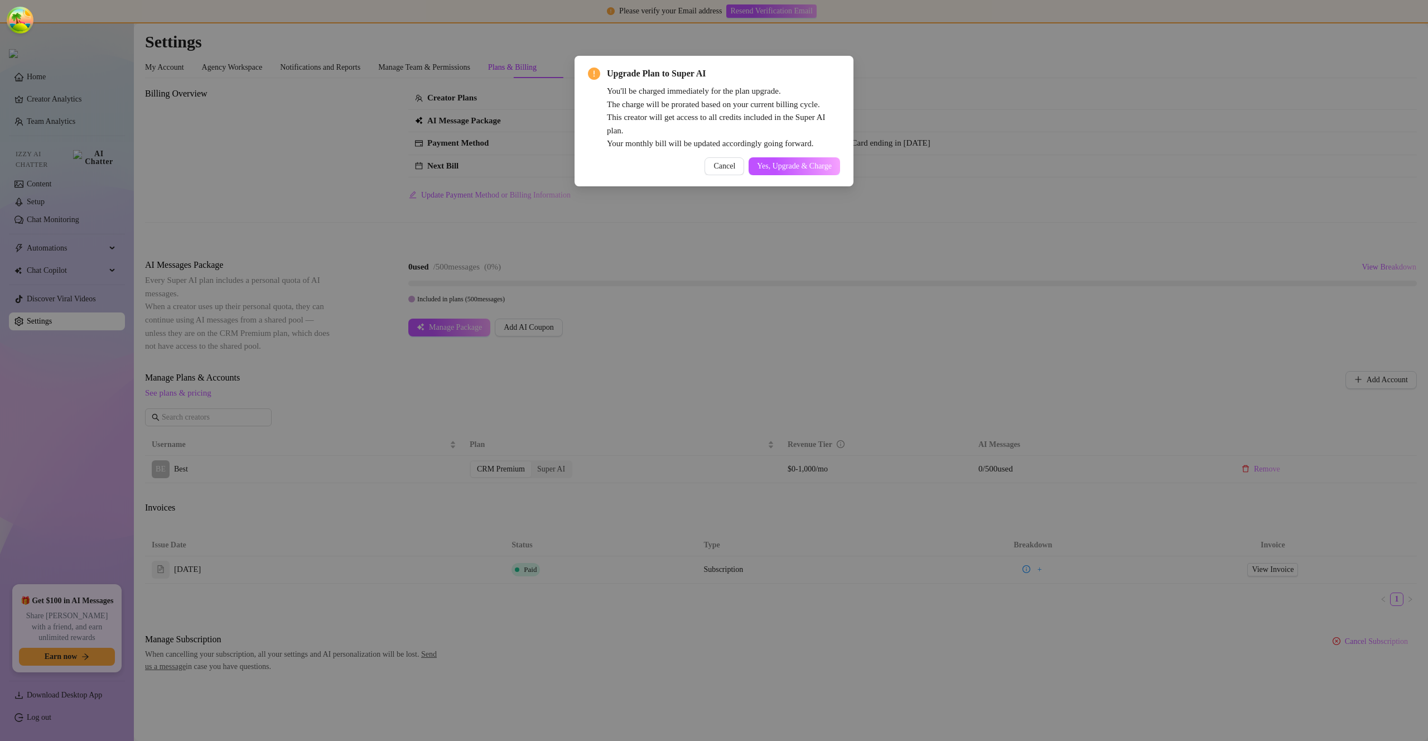
click at [801, 156] on div "Upgrade Plan to Super AI You'll be charged immediately for the plan upgrade. Th…" at bounding box center [714, 121] width 252 height 108
click at [802, 162] on span "Yes, Upgrade & Charge" at bounding box center [794, 166] width 75 height 9
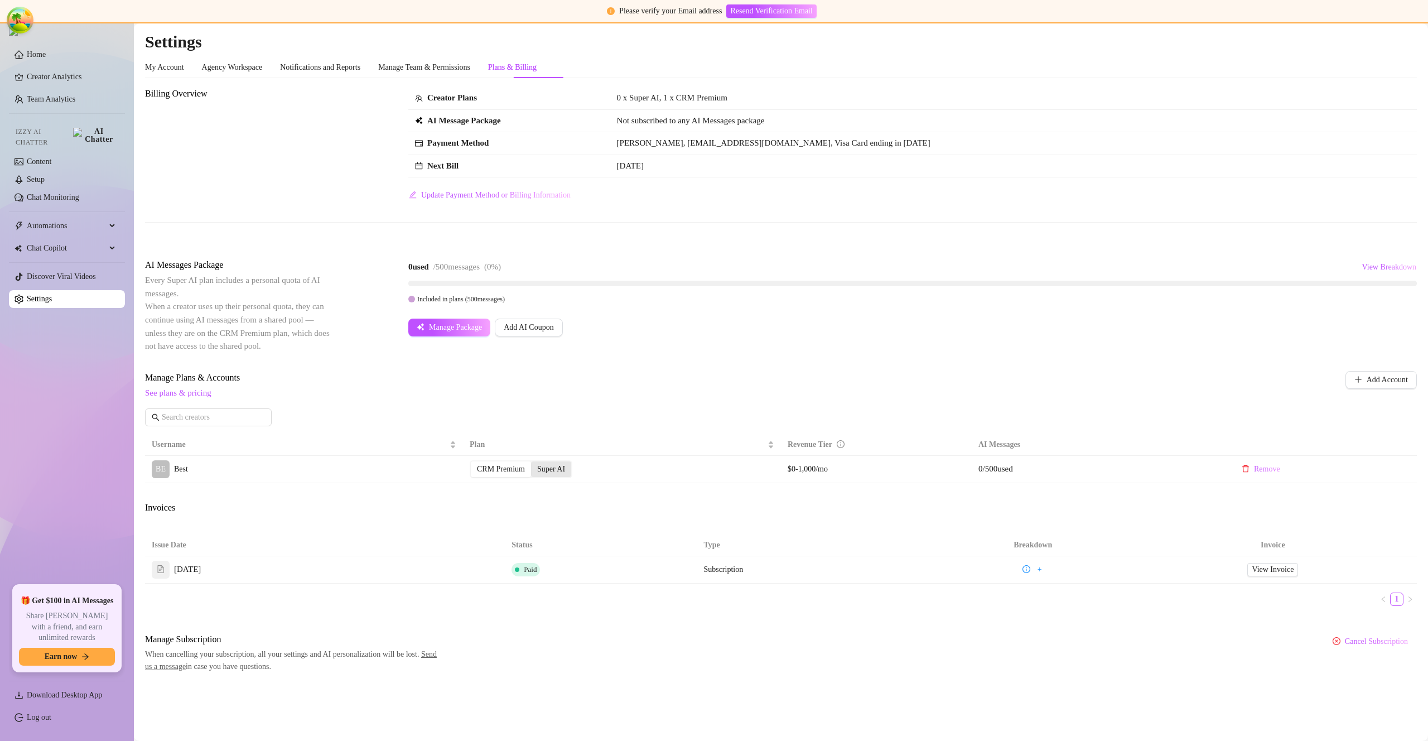
click at [554, 475] on div "Super AI" at bounding box center [551, 469] width 40 height 16
click at [534, 463] on input "Super AI" at bounding box center [534, 463] width 0 height 0
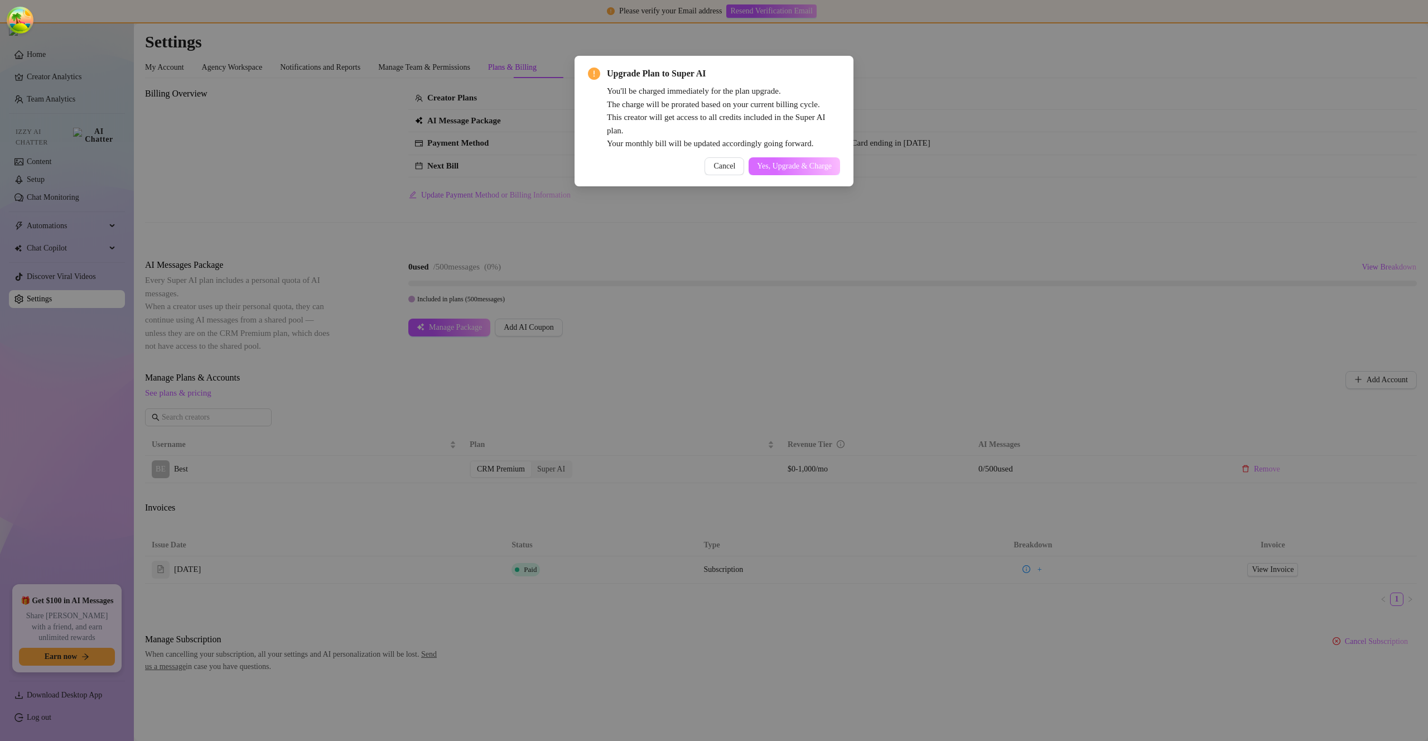
click at [805, 160] on button "Yes, Upgrade & Charge" at bounding box center [794, 166] width 91 height 18
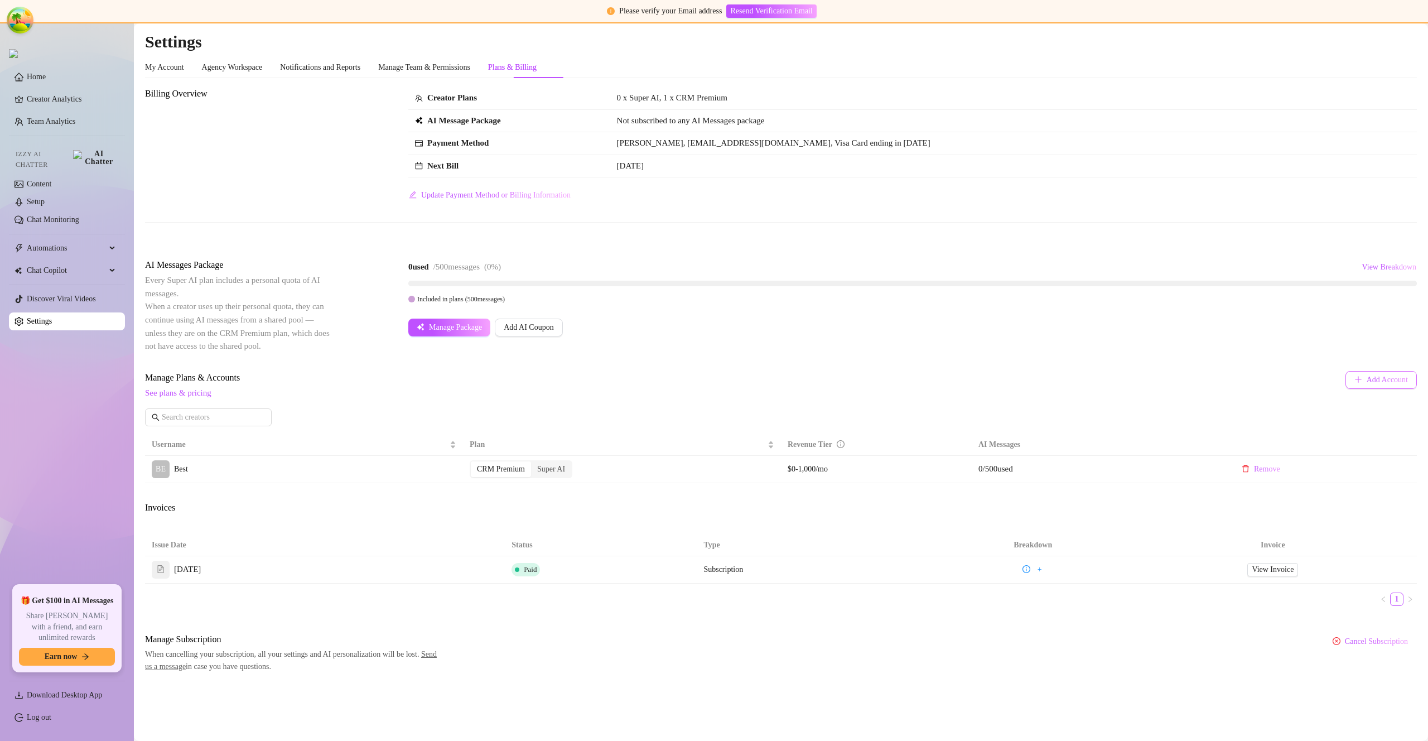
click at [1367, 380] on span "Add Account" at bounding box center [1387, 379] width 41 height 9
click at [1383, 382] on span "Add Account" at bounding box center [1387, 379] width 41 height 9
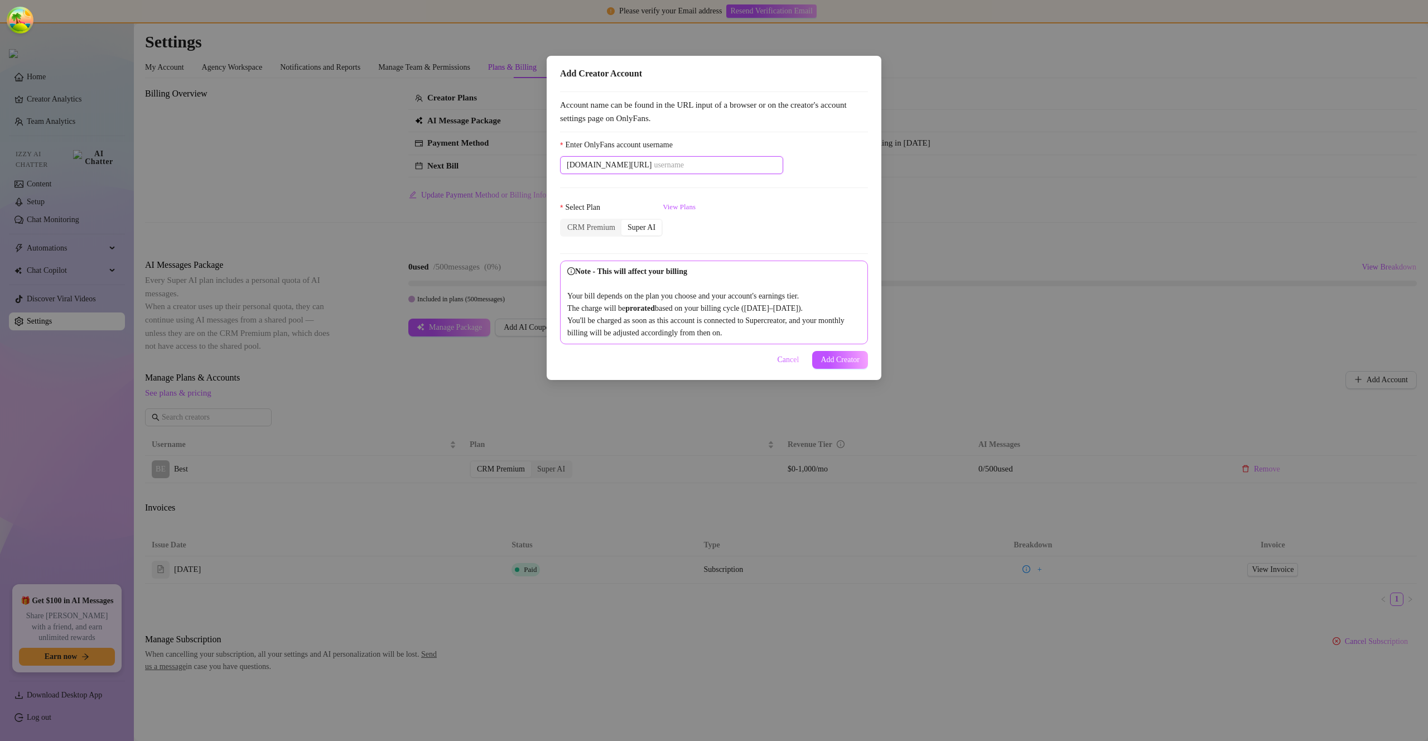
paste input "savsvania"
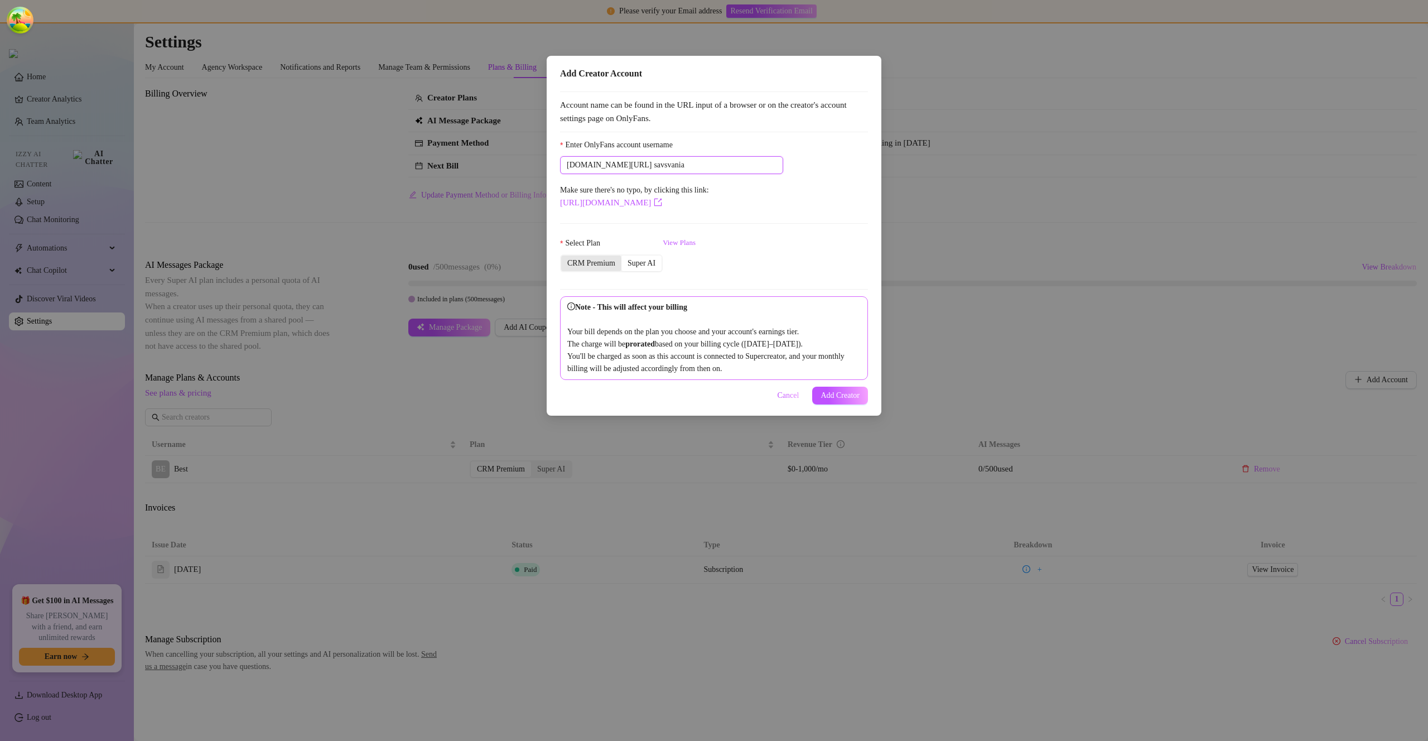
type input "savsvania"
click at [601, 259] on div "CRM Premium" at bounding box center [591, 264] width 60 height 16
click at [564, 257] on input "CRM Premium" at bounding box center [564, 257] width 0 height 0
click at [835, 400] on button "Add Creator" at bounding box center [840, 396] width 56 height 18
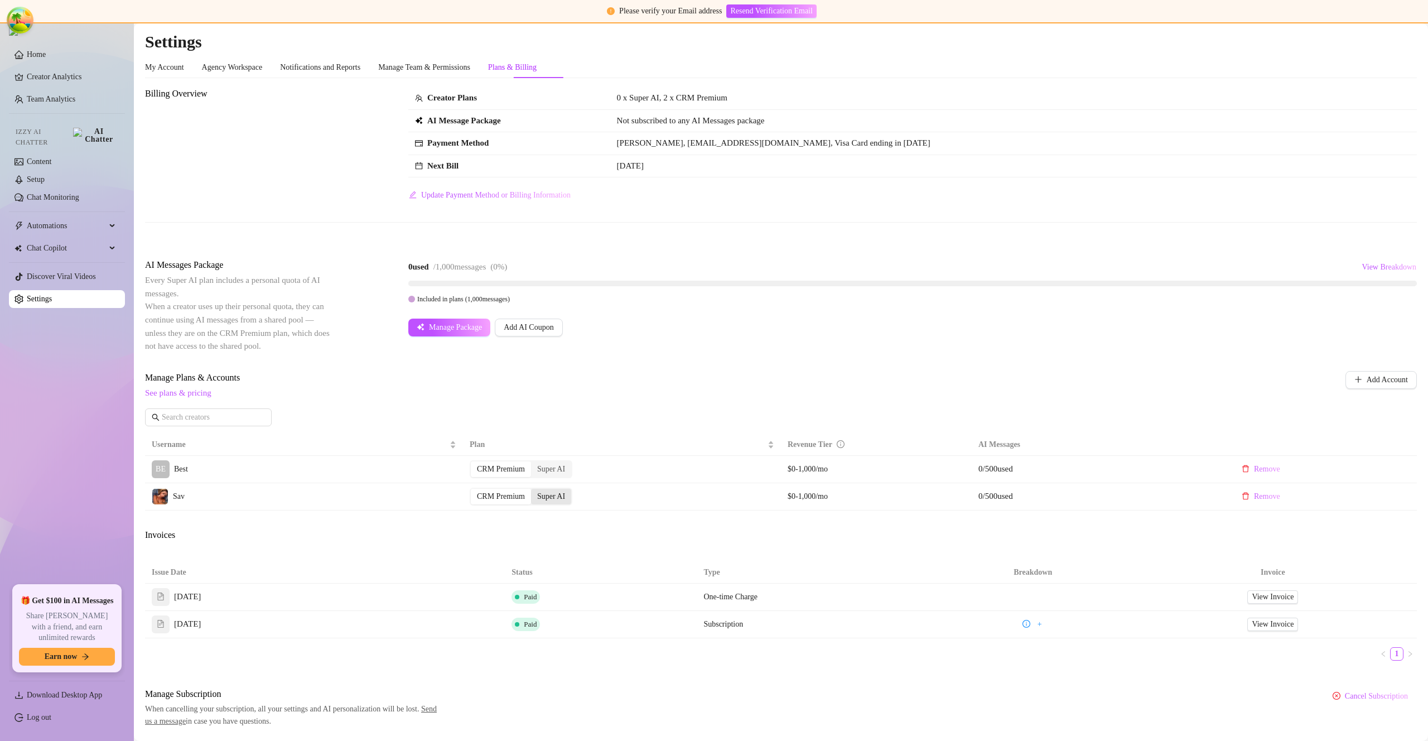
click at [565, 501] on div "Super AI" at bounding box center [551, 497] width 40 height 16
click at [534, 490] on input "Super AI" at bounding box center [534, 490] width 0 height 0
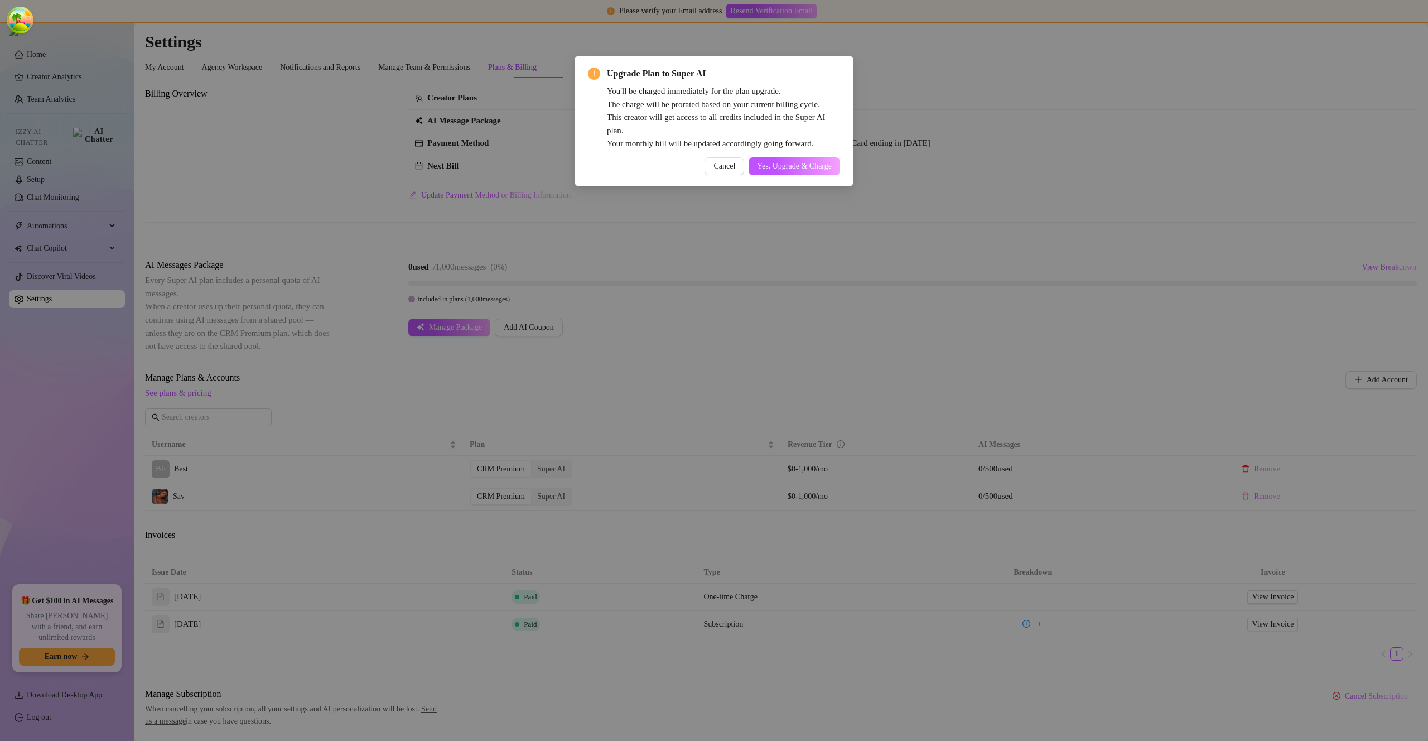
click at [788, 167] on span "Yes, Upgrade & Charge" at bounding box center [794, 166] width 75 height 9
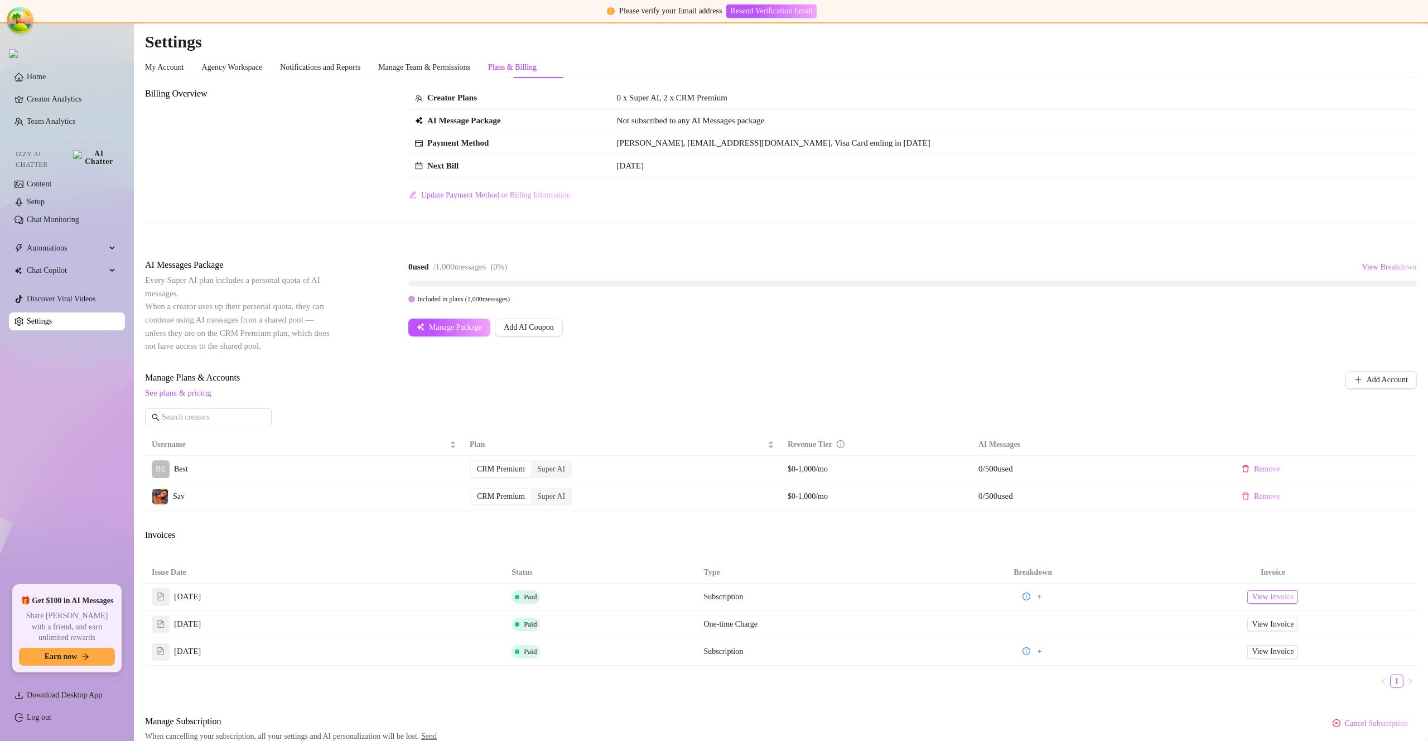
click at [1268, 594] on span "View Invoice" at bounding box center [1273, 597] width 42 height 12
click at [460, 327] on span "Manage Package" at bounding box center [455, 327] width 53 height 9
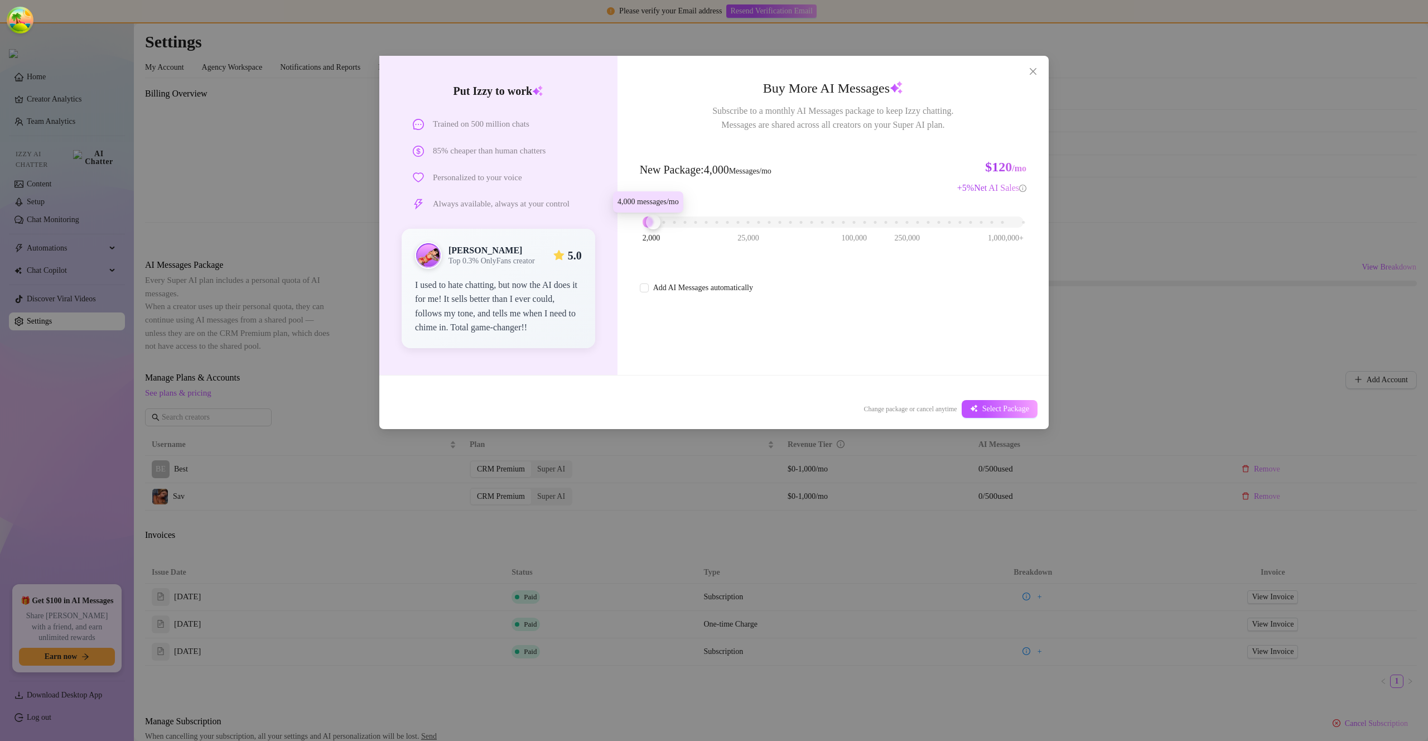
drag, startPoint x: 645, startPoint y: 223, endPoint x: 658, endPoint y: 224, distance: 12.3
click at [658, 224] on div at bounding box center [653, 222] width 15 height 15
click at [1023, 409] on span "Select Package" at bounding box center [1005, 408] width 47 height 9
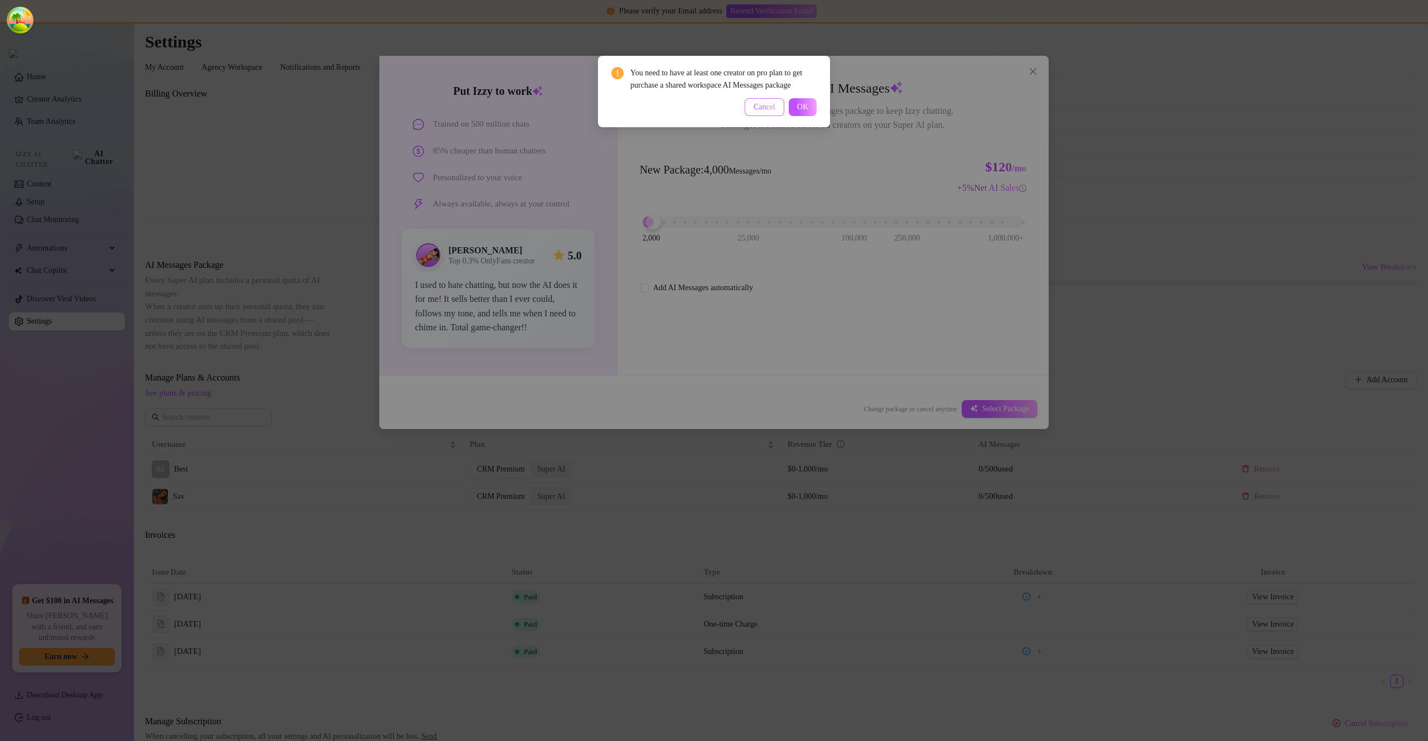
click at [773, 112] on span "Cancel" at bounding box center [765, 107] width 22 height 9
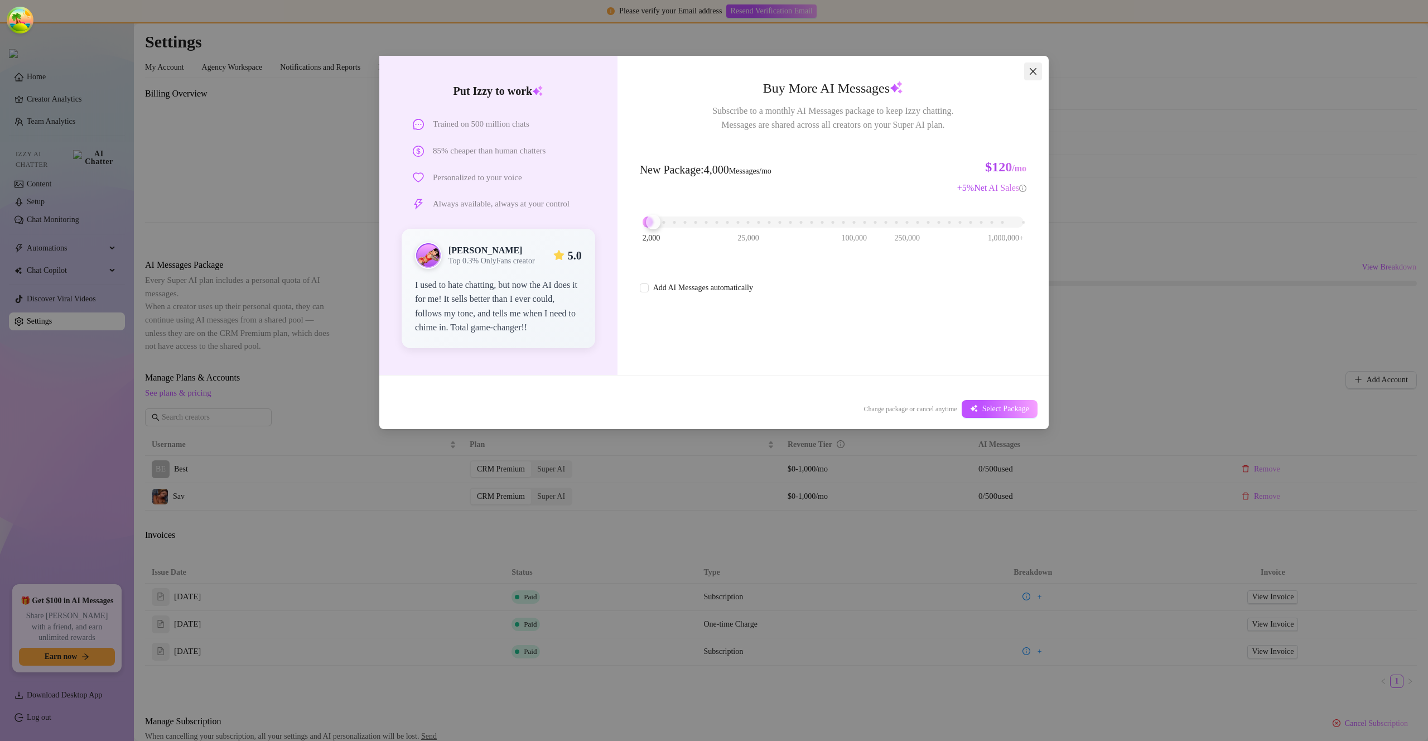
click at [1029, 71] on icon "close" at bounding box center [1033, 71] width 9 height 9
